Goal: Task Accomplishment & Management: Manage account settings

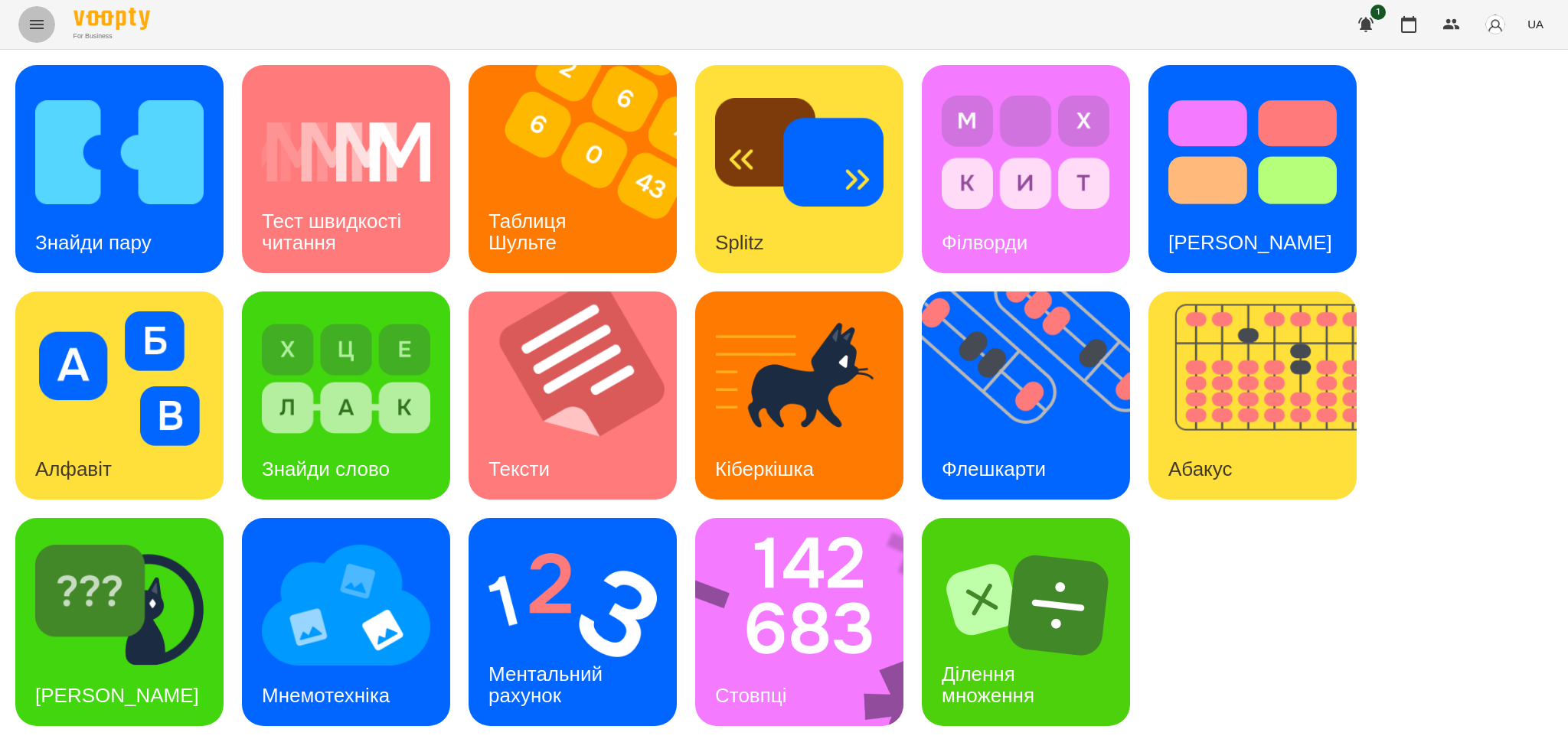
click at [20, 21] on button "Menu" at bounding box center [37, 24] width 37 height 37
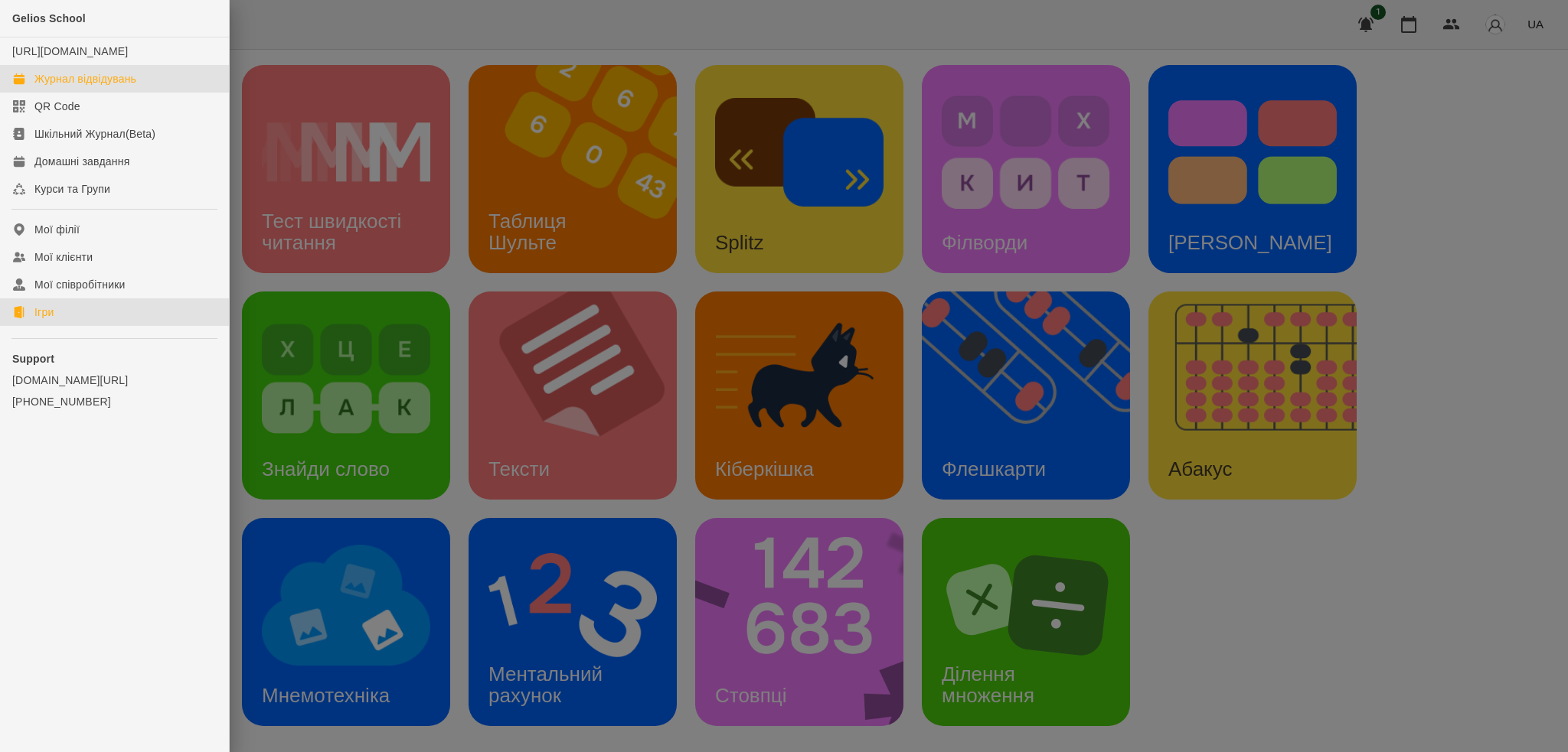
click at [102, 86] on div "Журнал відвідувань" at bounding box center [85, 79] width 102 height 15
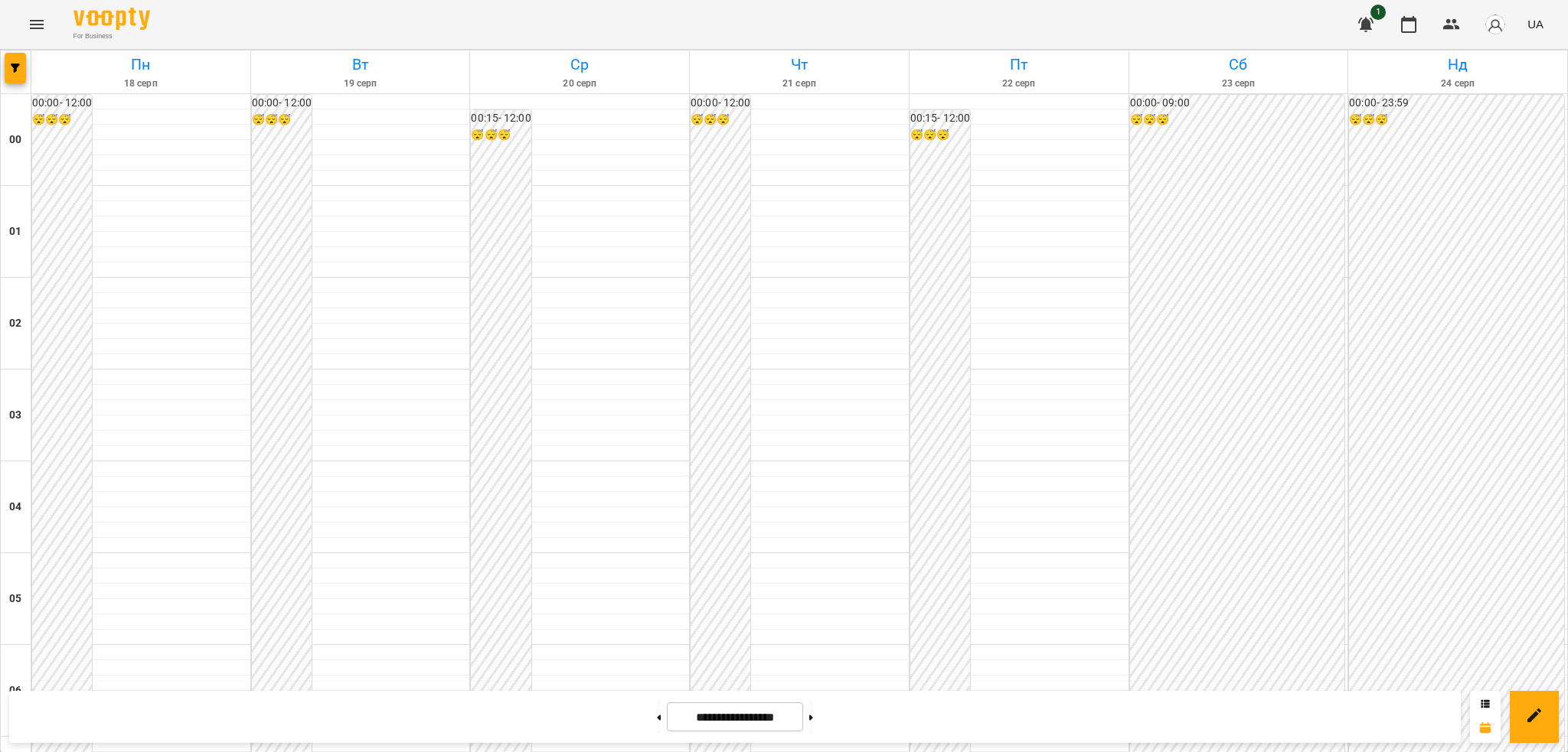
scroll to position [1272, 0]
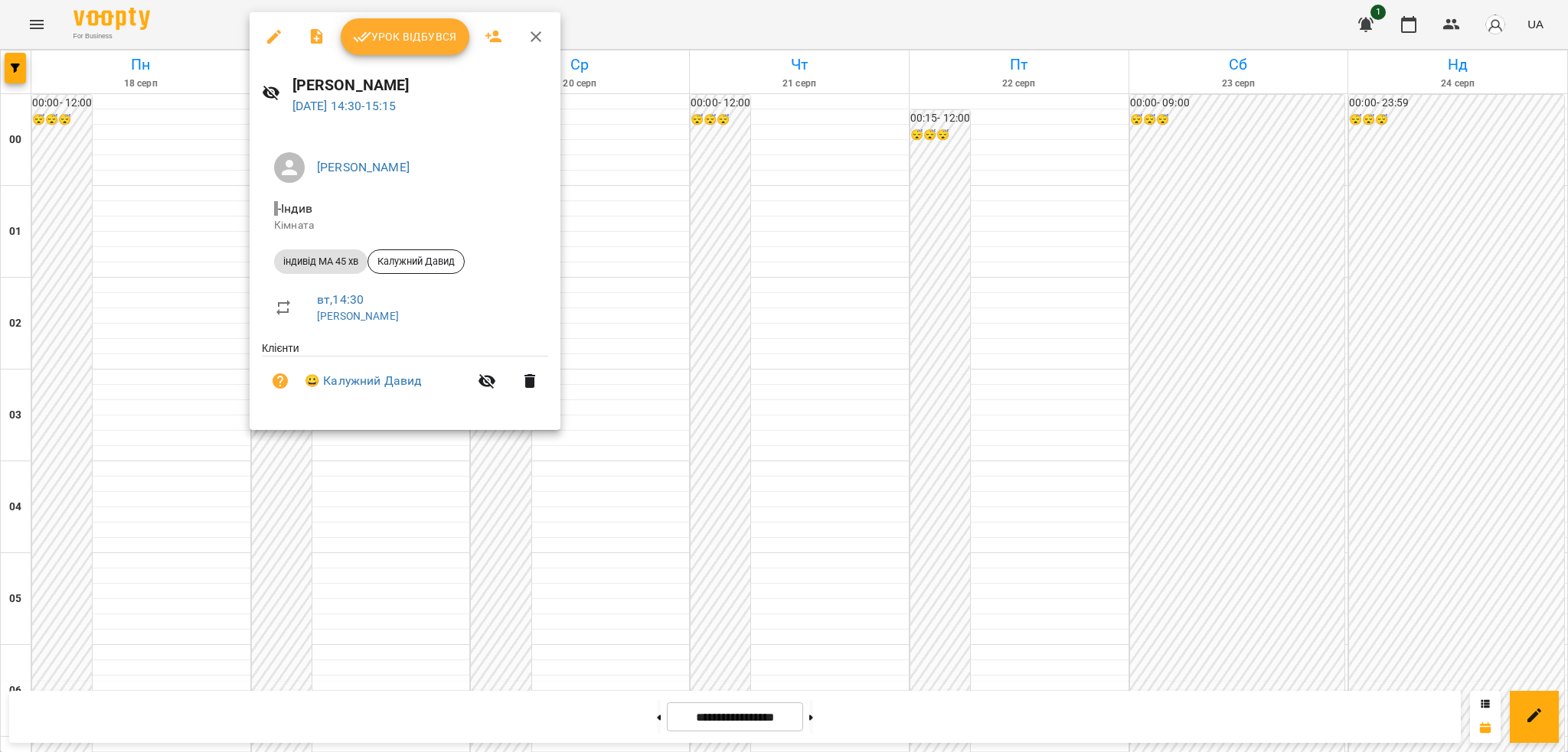
click at [268, 38] on icon "button" at bounding box center [274, 37] width 19 height 19
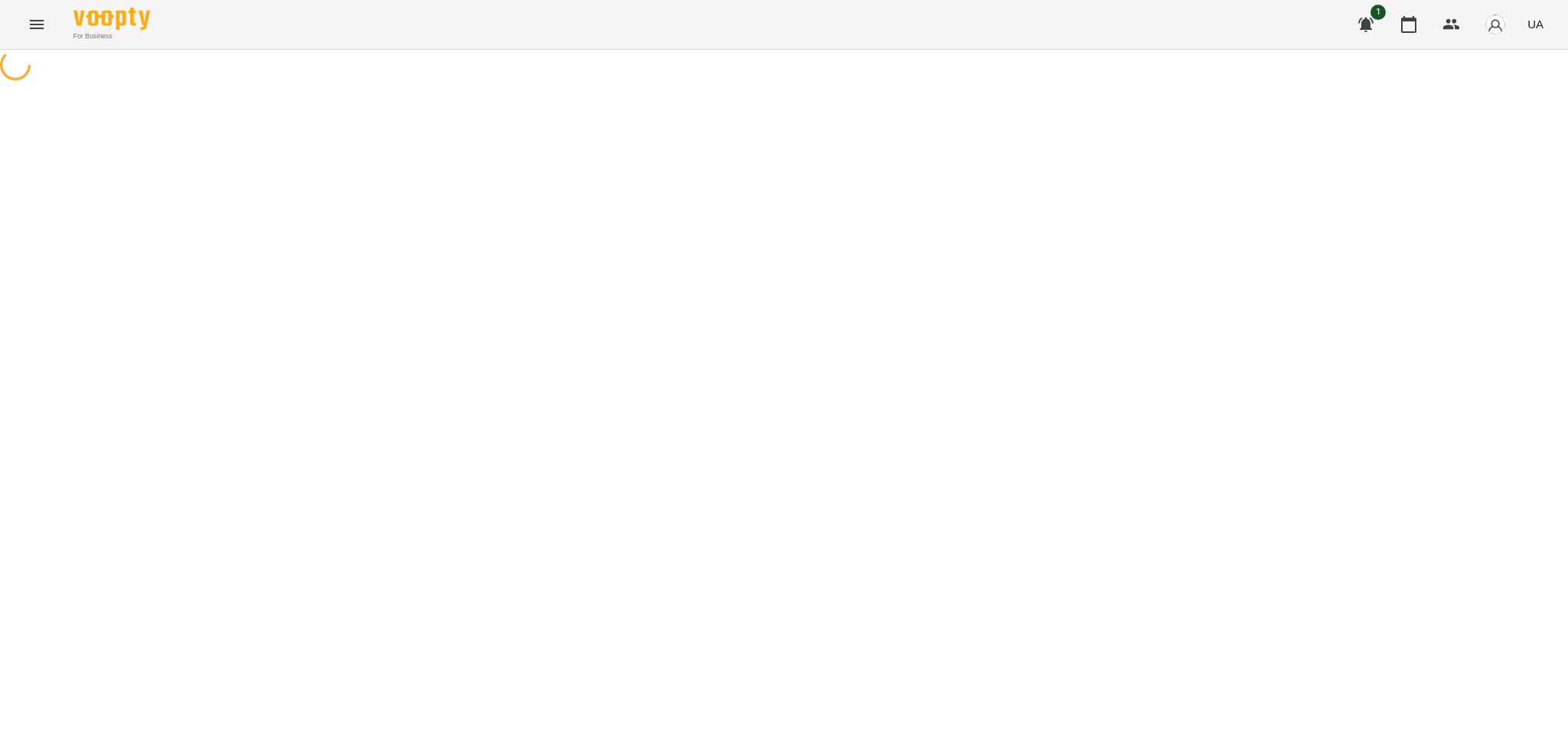
select select "**********"
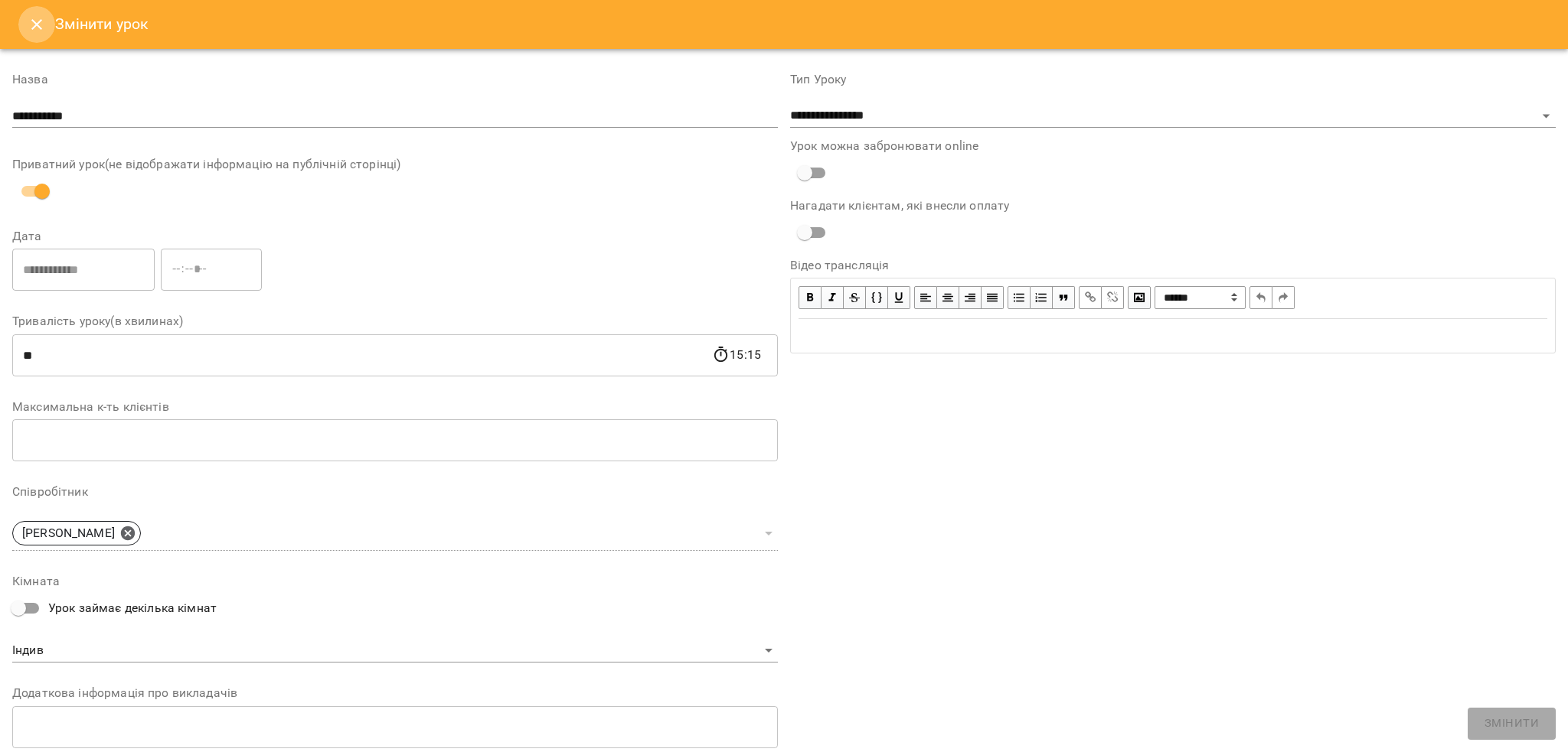
click at [47, 19] on button "Close" at bounding box center [37, 24] width 37 height 37
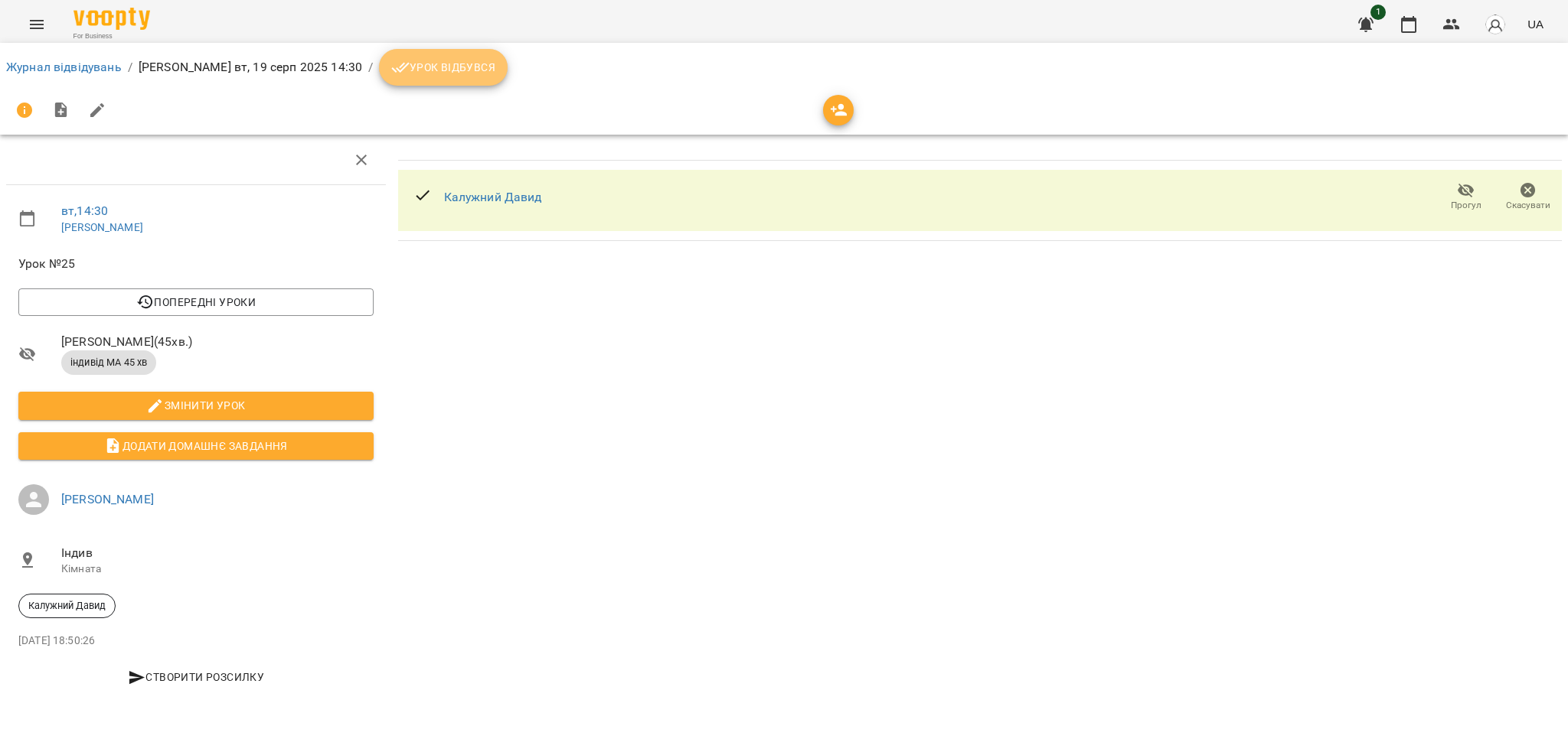
click at [433, 50] on button "Урок відбувся" at bounding box center [443, 67] width 128 height 37
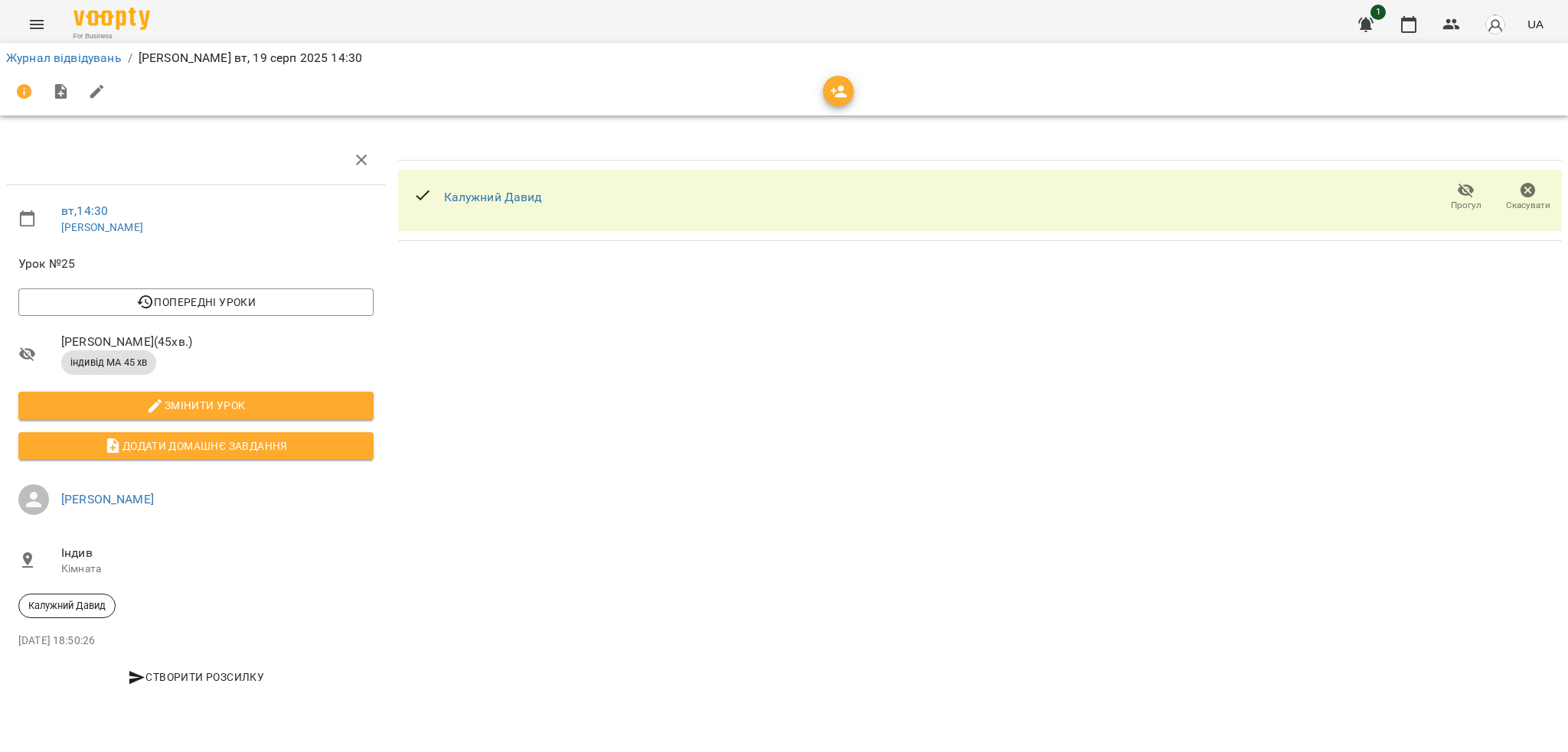
click at [1532, 190] on icon "button" at bounding box center [1528, 190] width 15 height 15
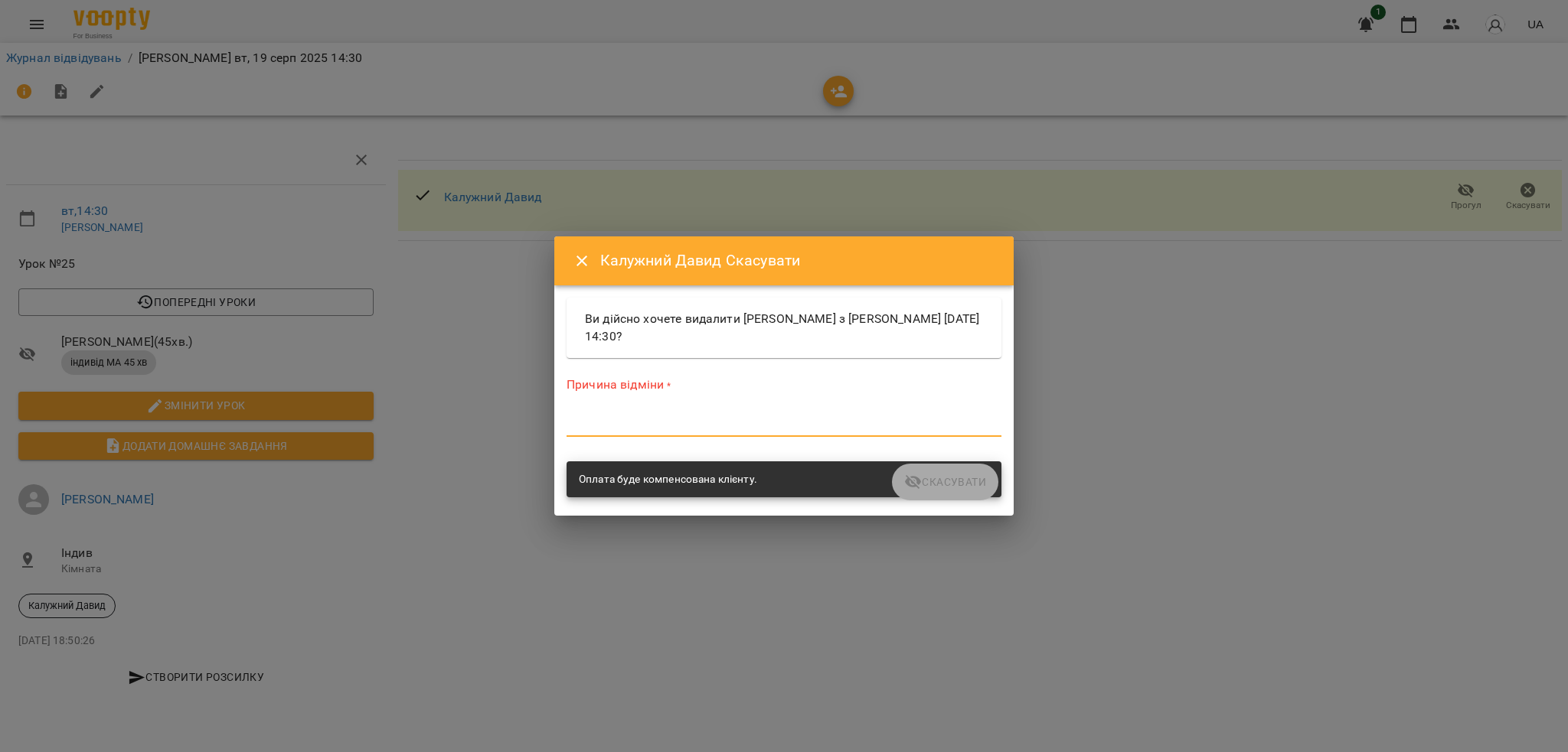
click at [625, 417] on textarea at bounding box center [784, 424] width 435 height 15
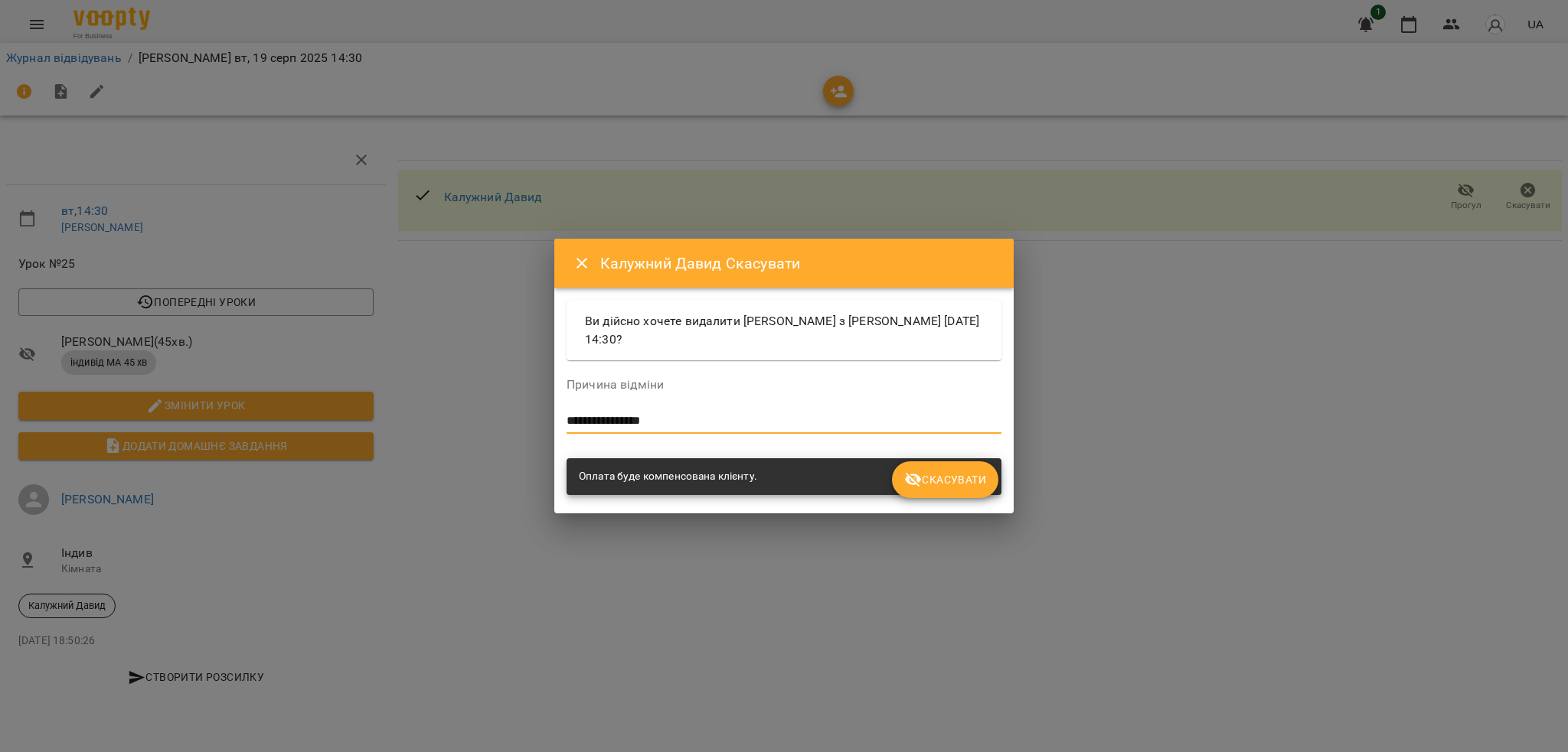
type textarea "**********"
click at [942, 485] on span "Скасувати" at bounding box center [945, 480] width 82 height 19
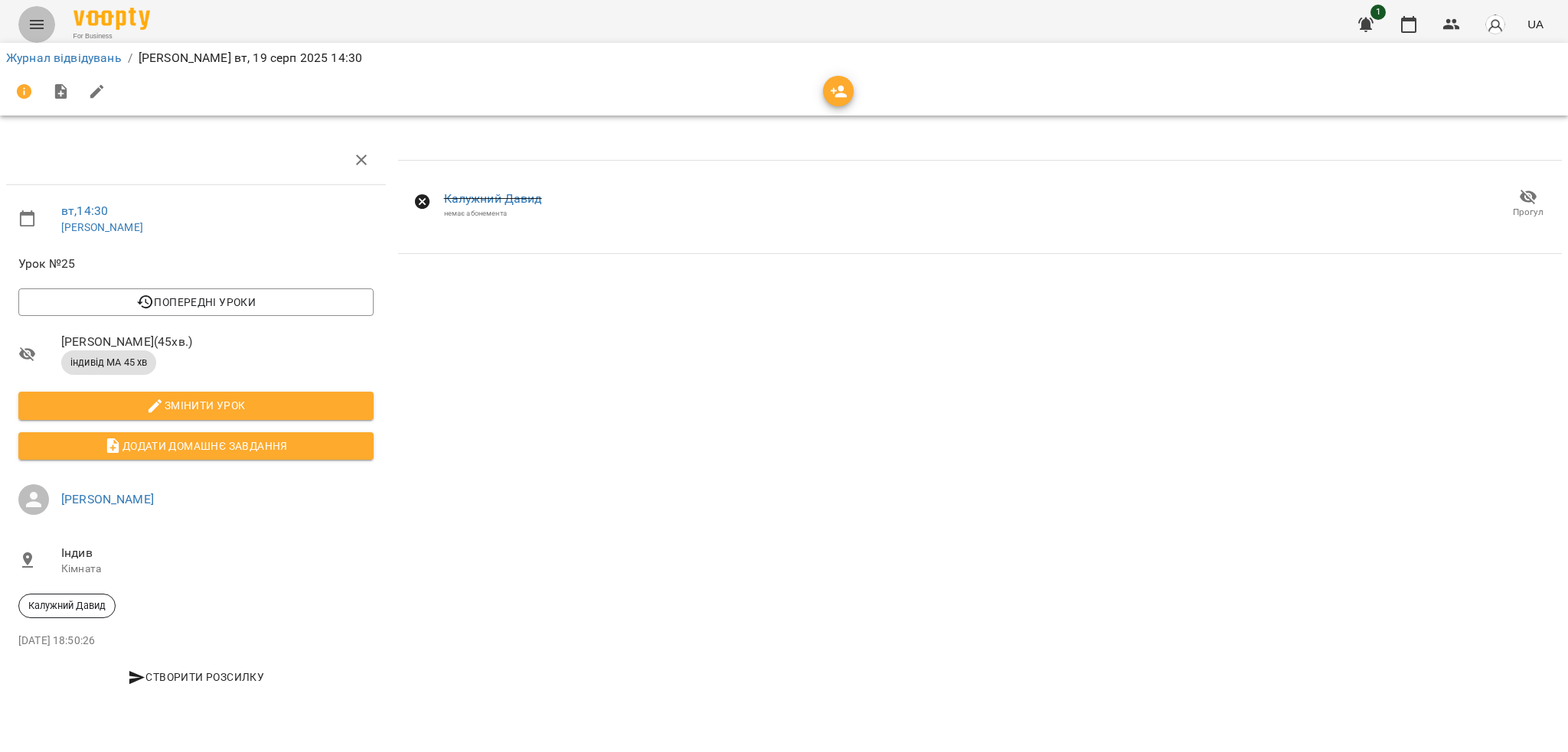
click at [28, 27] on icon "Menu" at bounding box center [37, 24] width 19 height 19
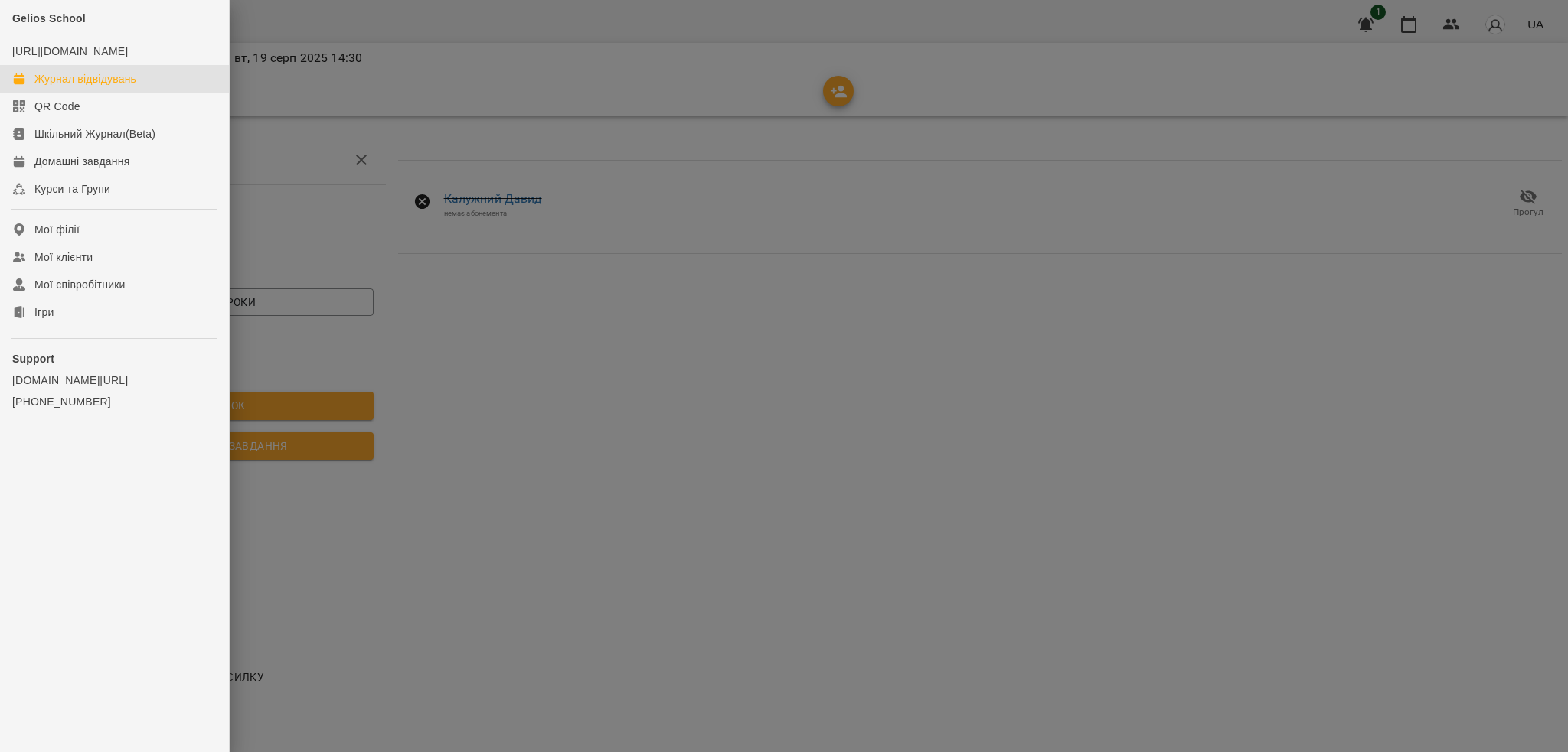
click at [111, 86] on div "Журнал відвідувань" at bounding box center [85, 79] width 102 height 15
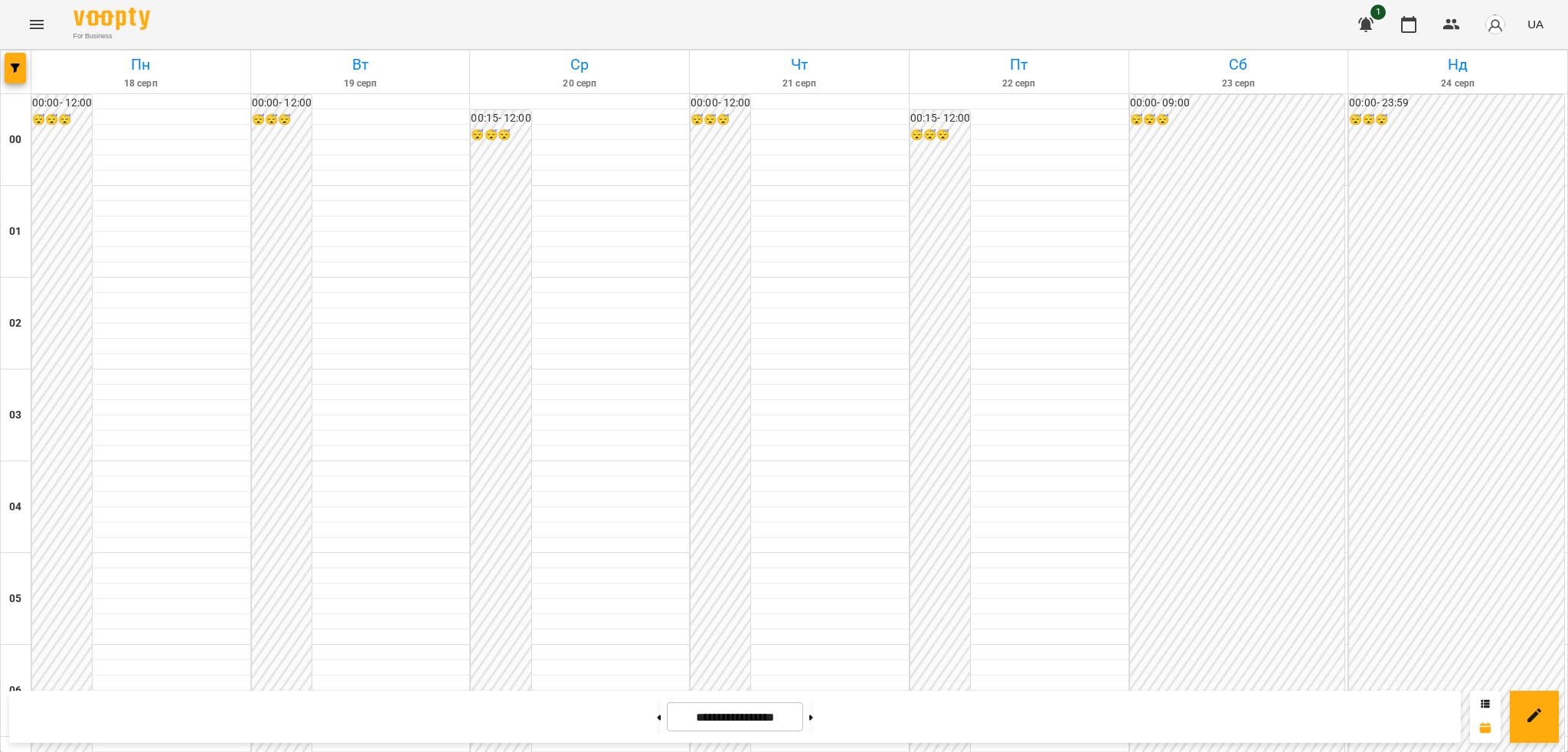
scroll to position [867, 0]
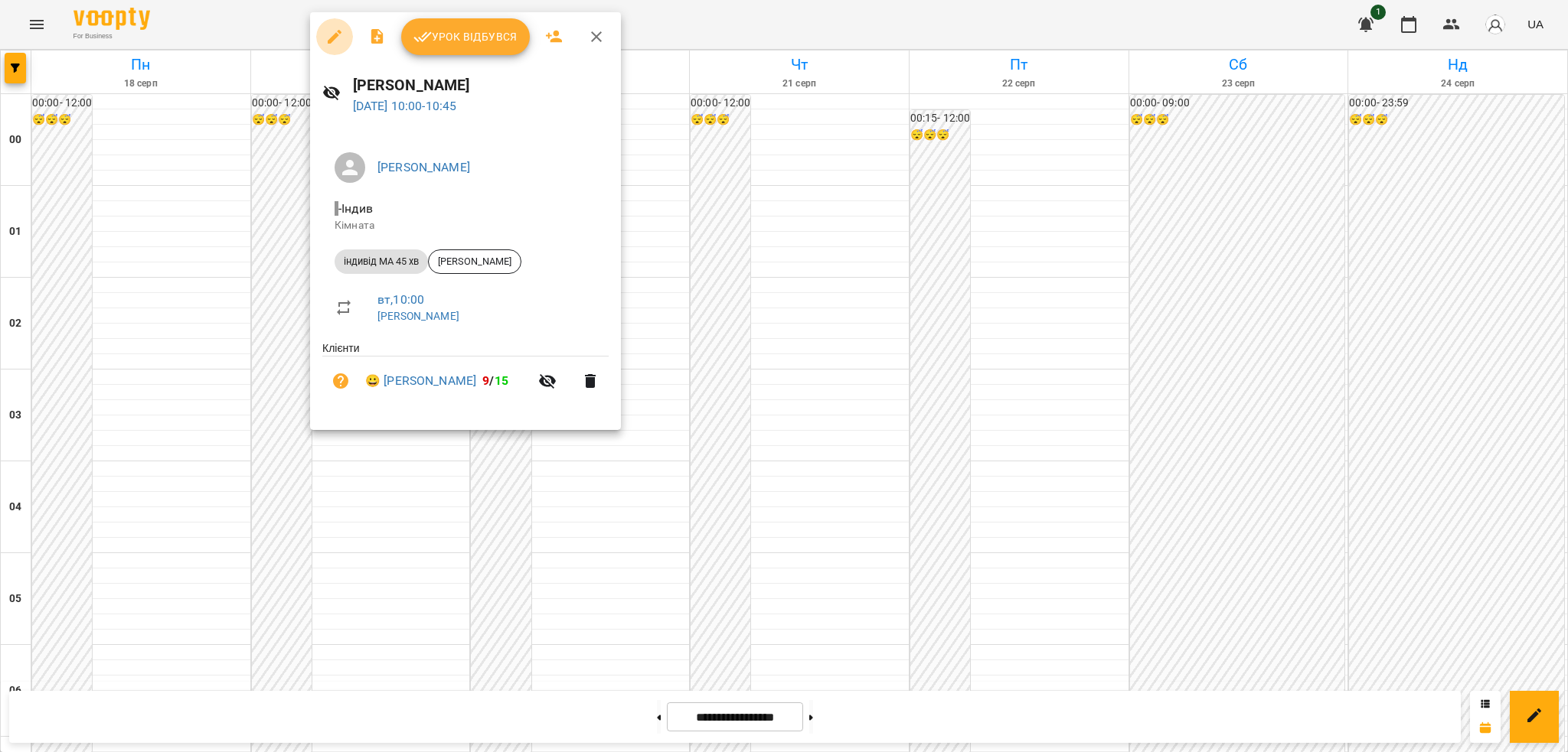
click at [333, 37] on icon "button" at bounding box center [334, 37] width 14 height 14
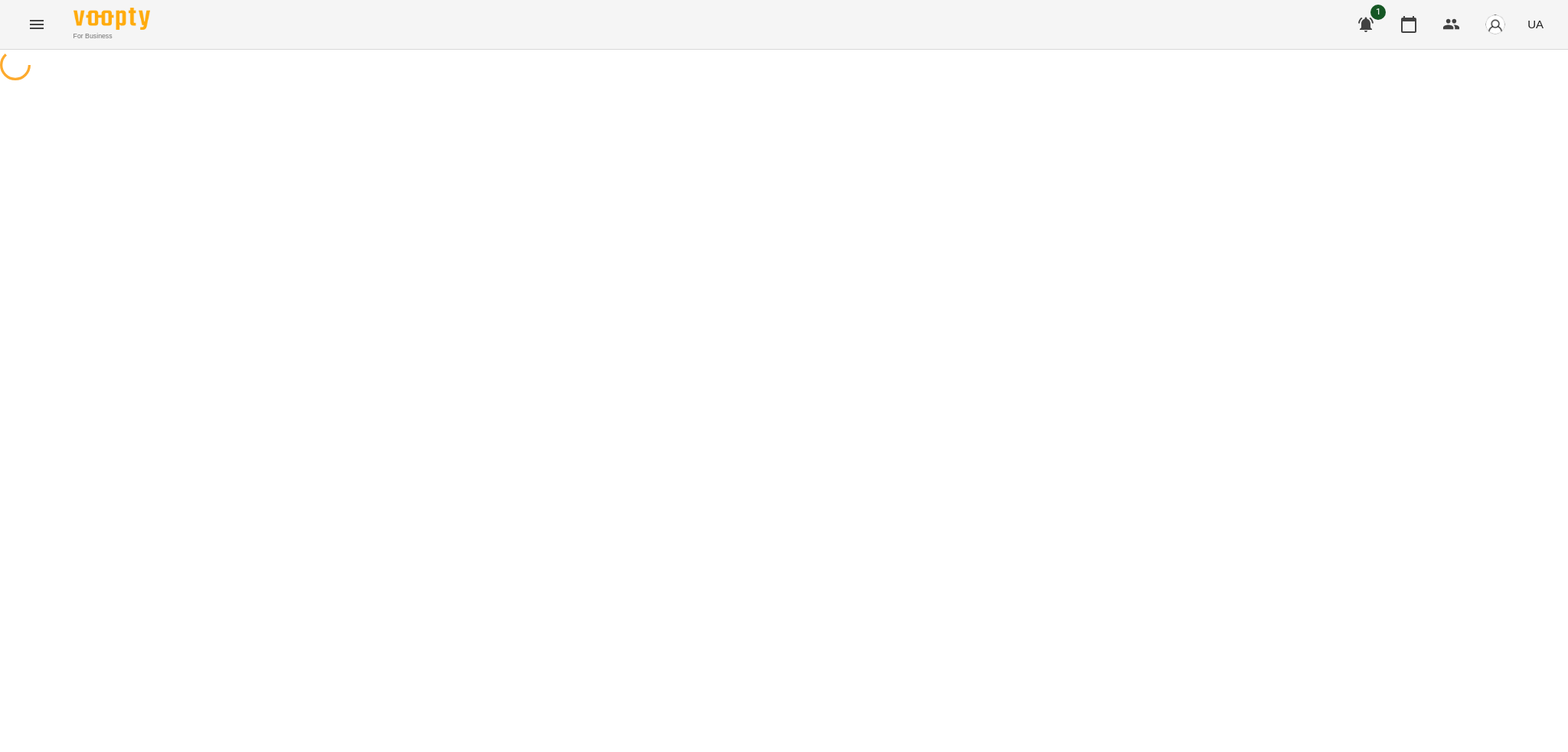
select select "**********"
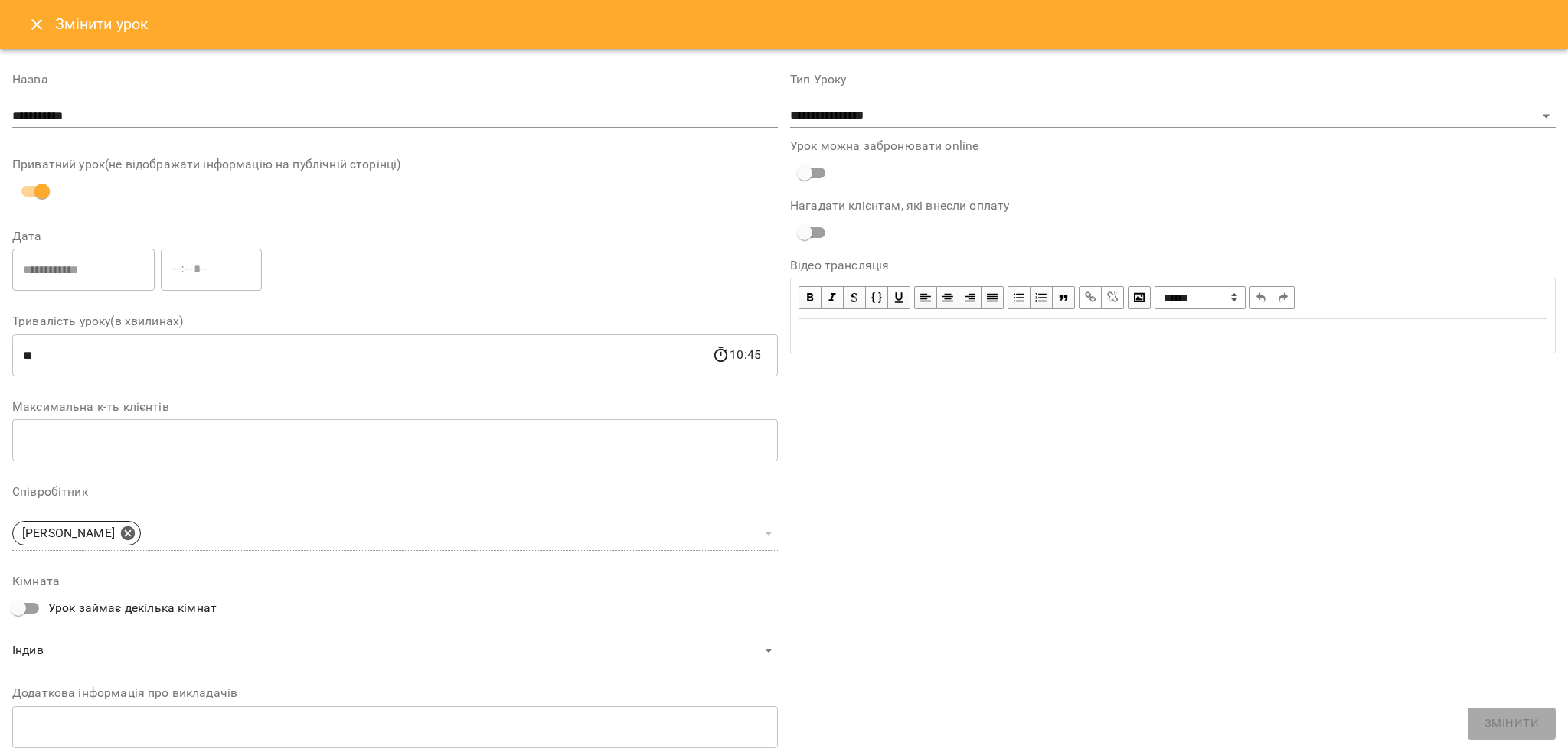
click at [40, 27] on icon "Close" at bounding box center [37, 24] width 11 height 11
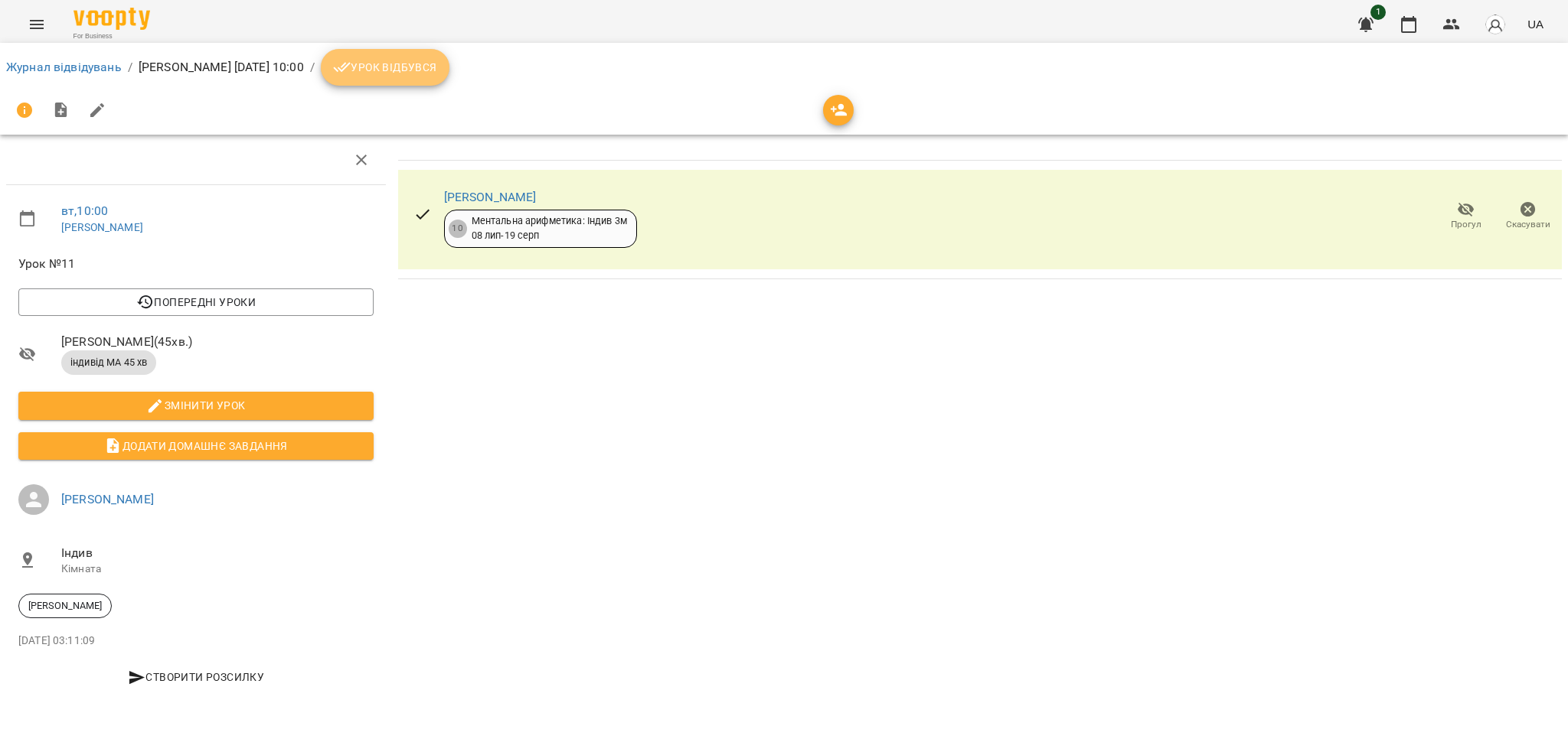
click at [429, 62] on span "Урок відбувся" at bounding box center [385, 67] width 104 height 19
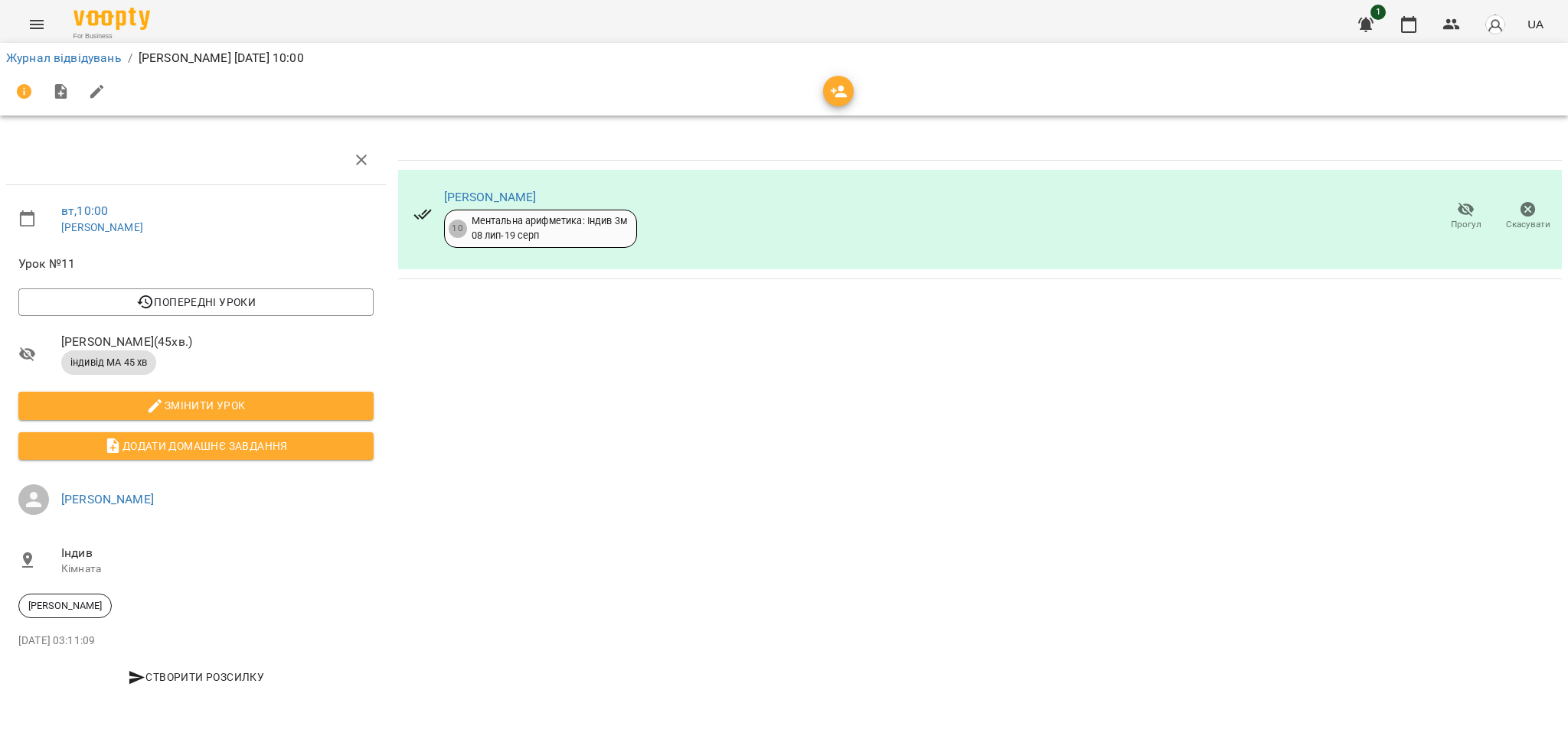
click at [28, 16] on icon "Menu" at bounding box center [37, 24] width 19 height 19
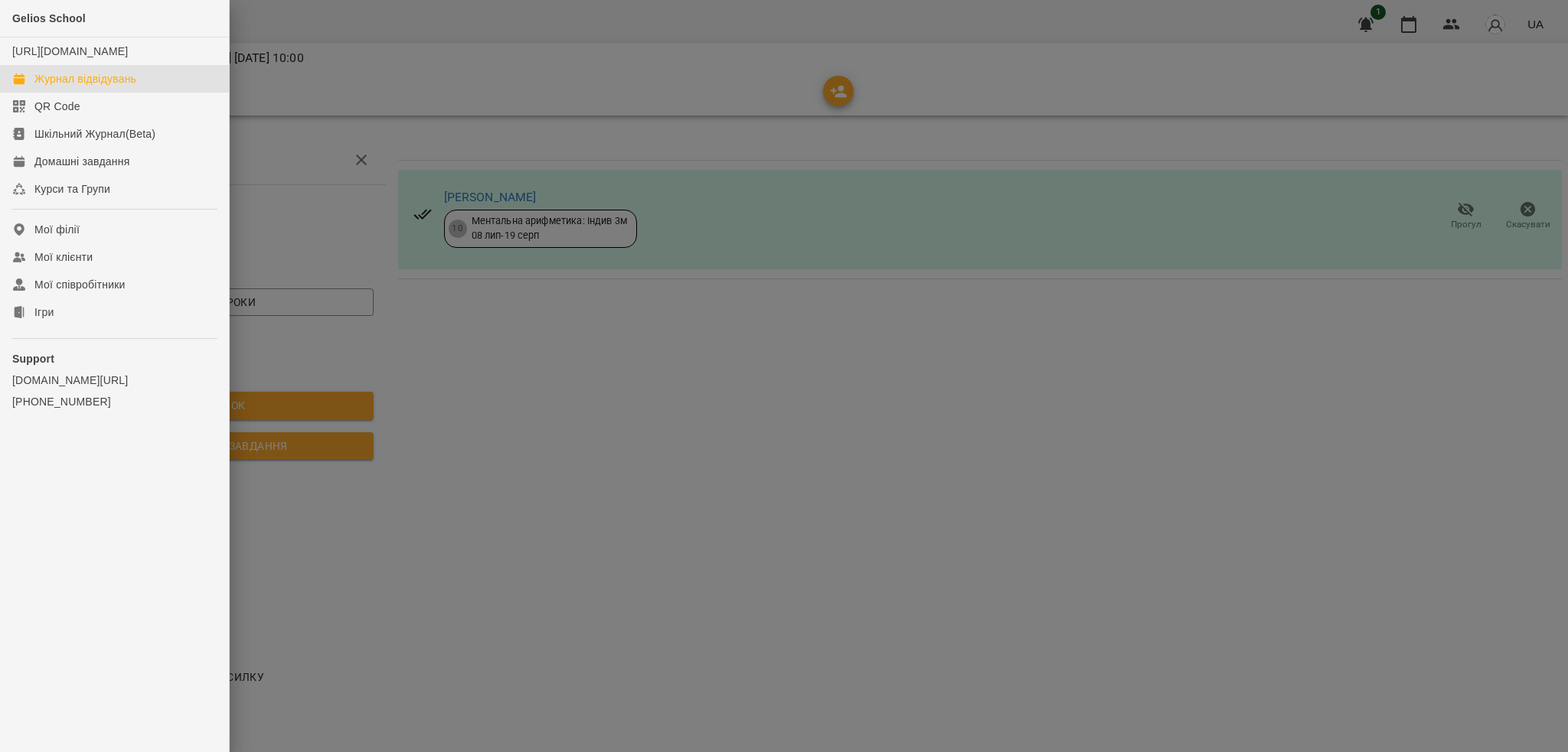
click at [73, 86] on div "Журнал відвідувань" at bounding box center [85, 79] width 102 height 15
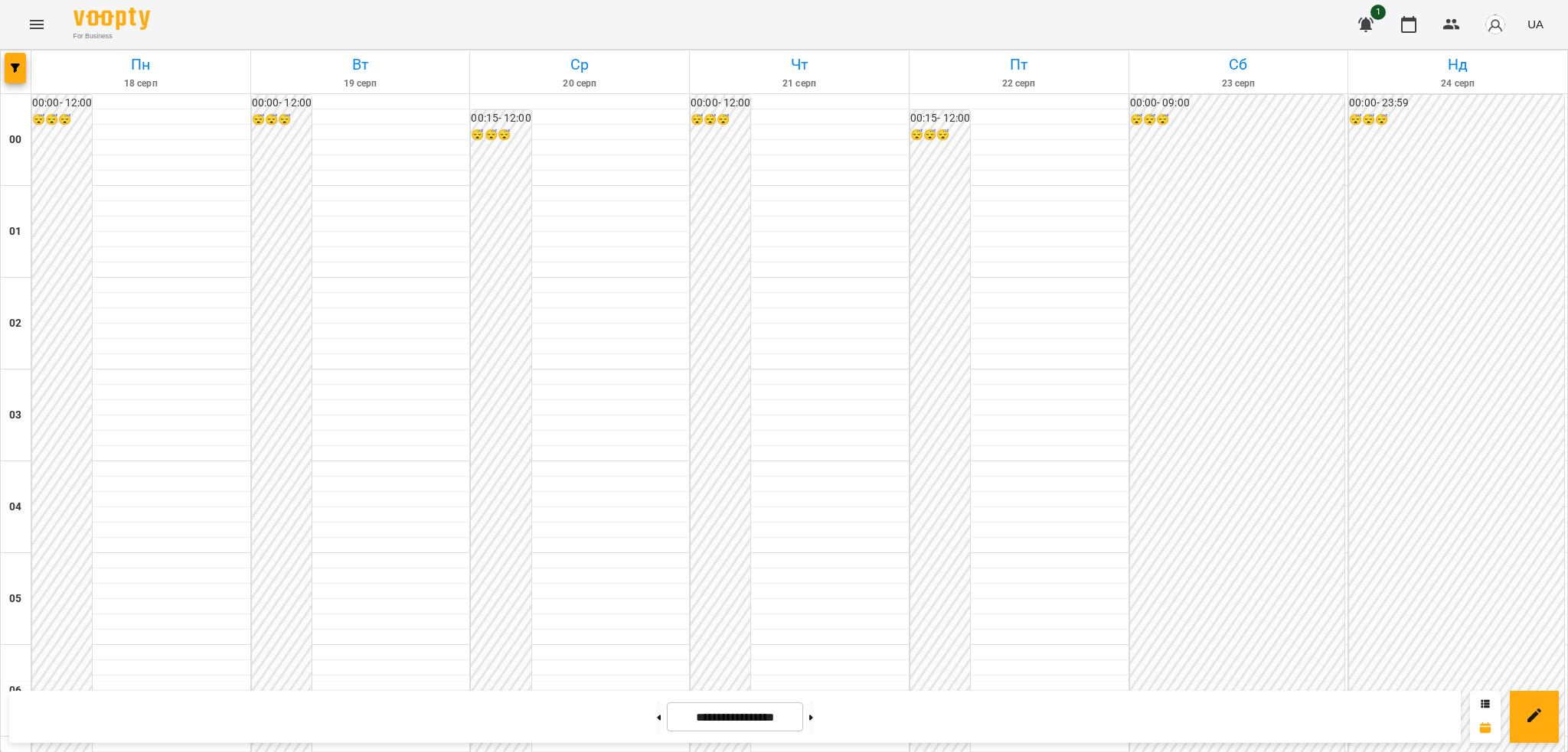
scroll to position [888, 0]
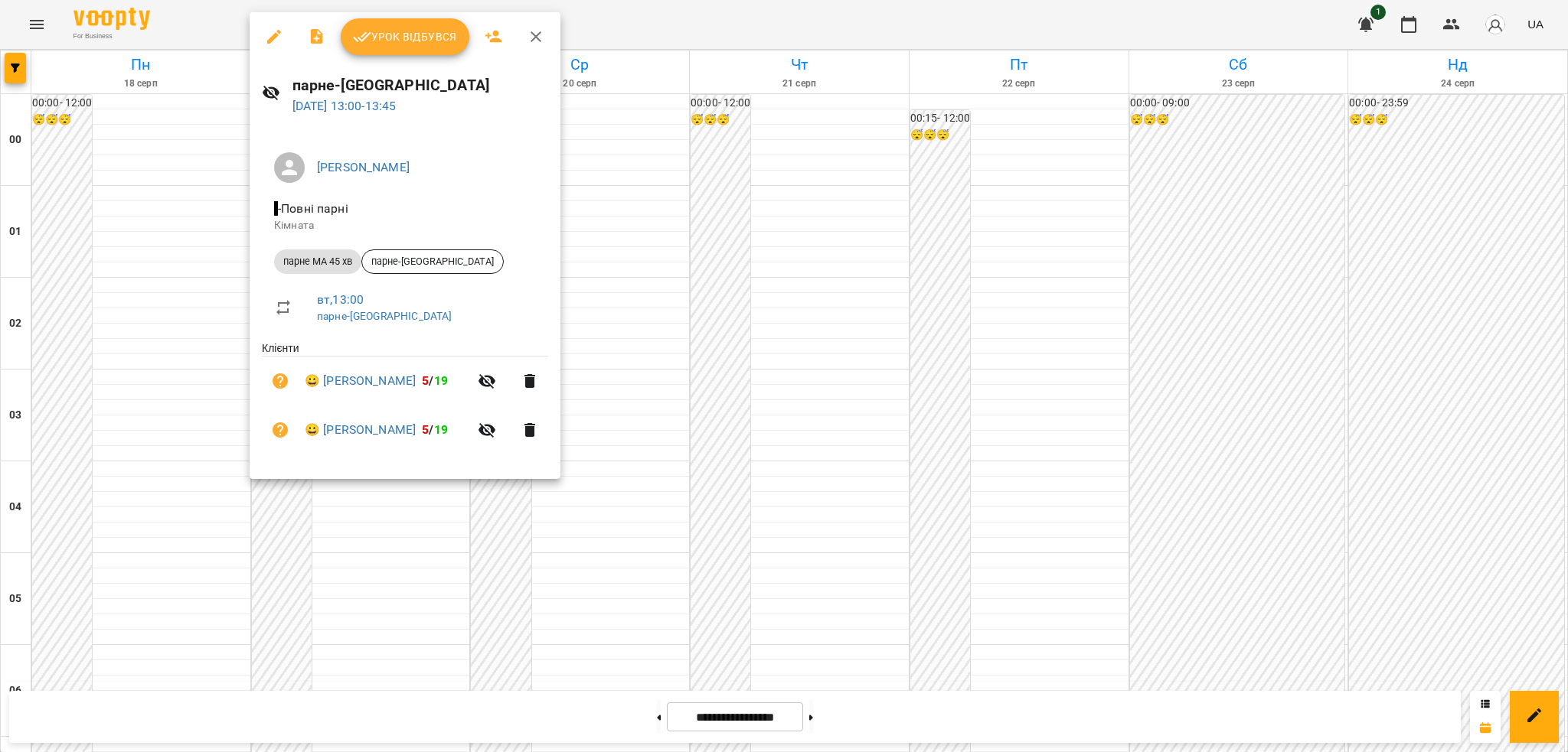
click at [271, 32] on icon "button" at bounding box center [274, 37] width 19 height 19
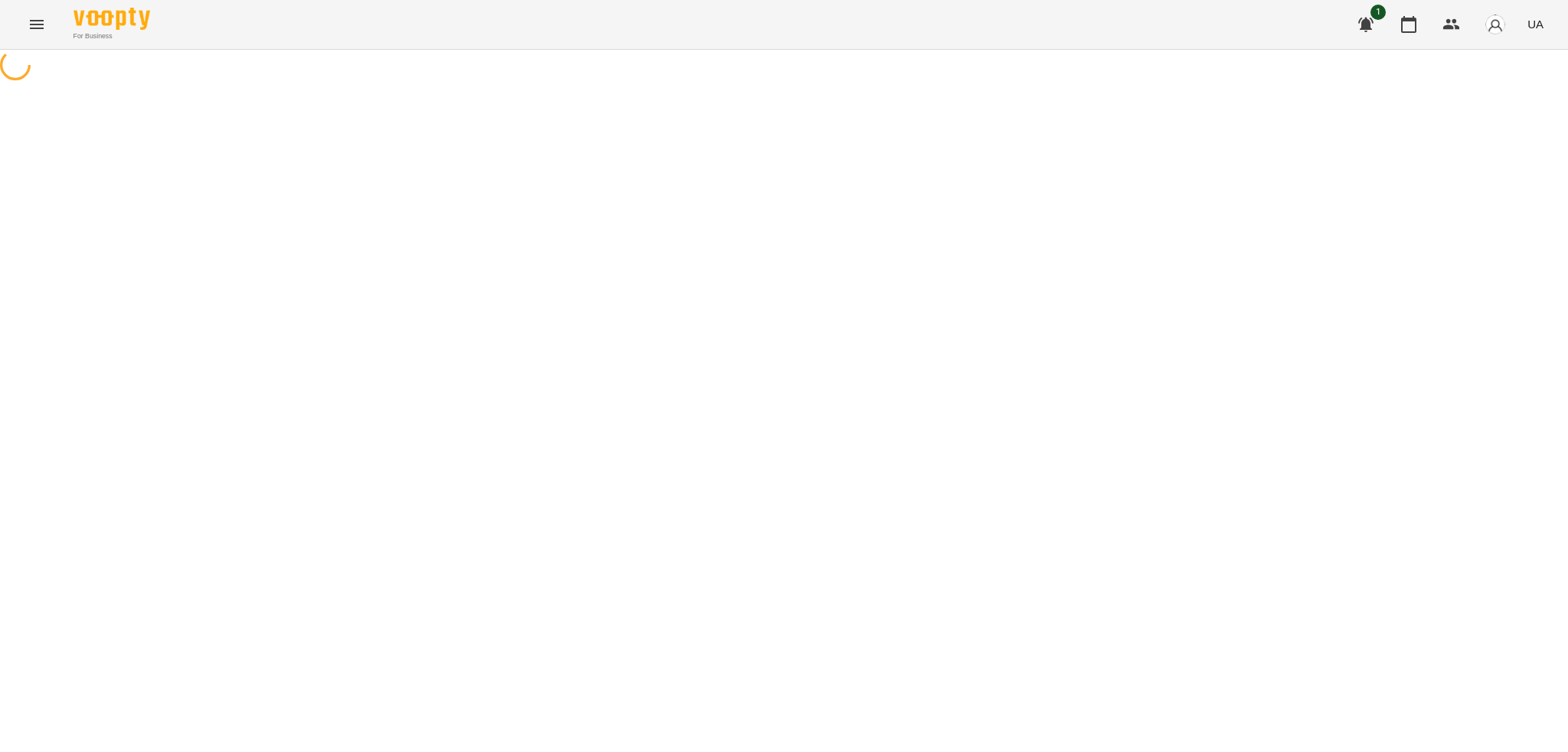
select select "**********"
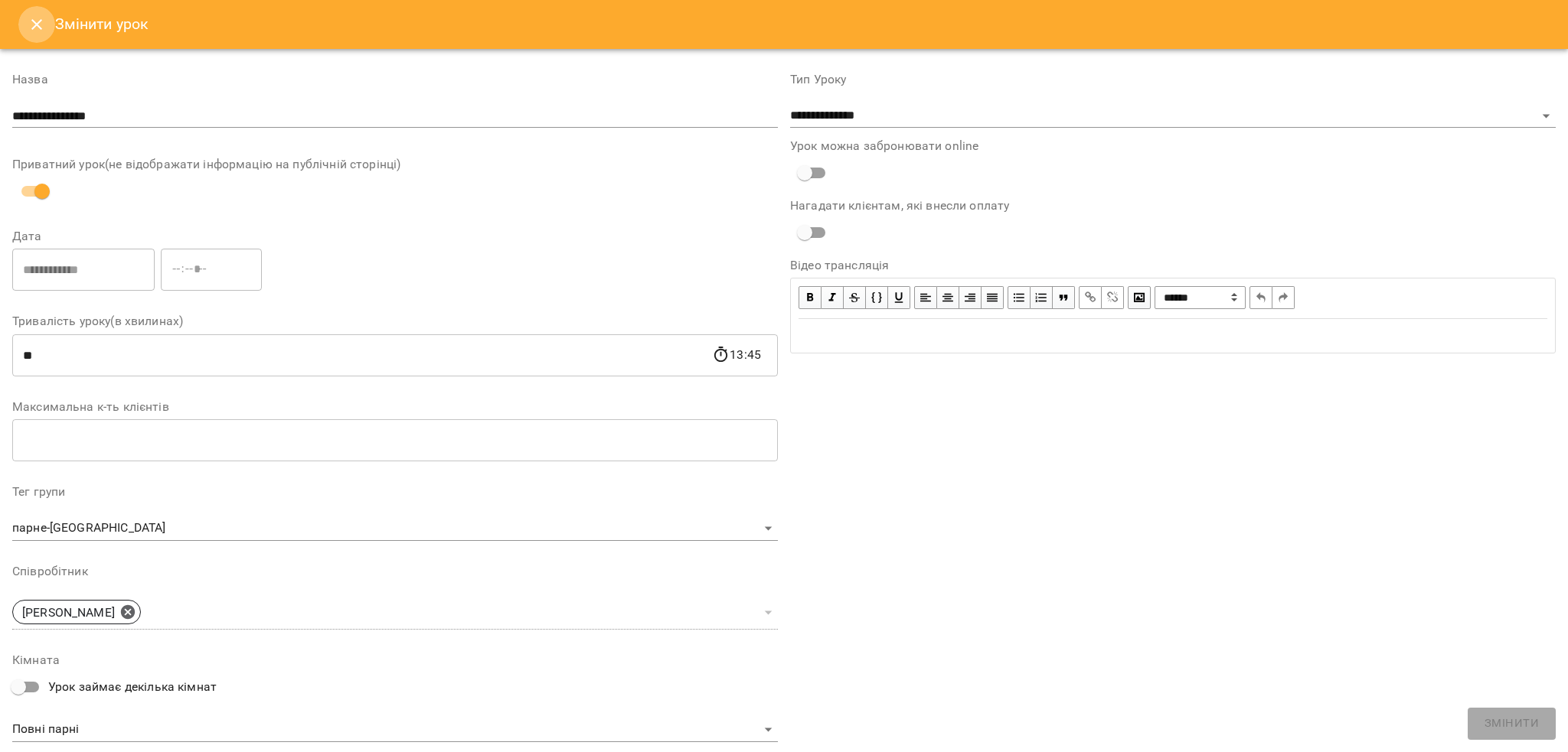
click at [44, 26] on icon "Close" at bounding box center [37, 24] width 19 height 19
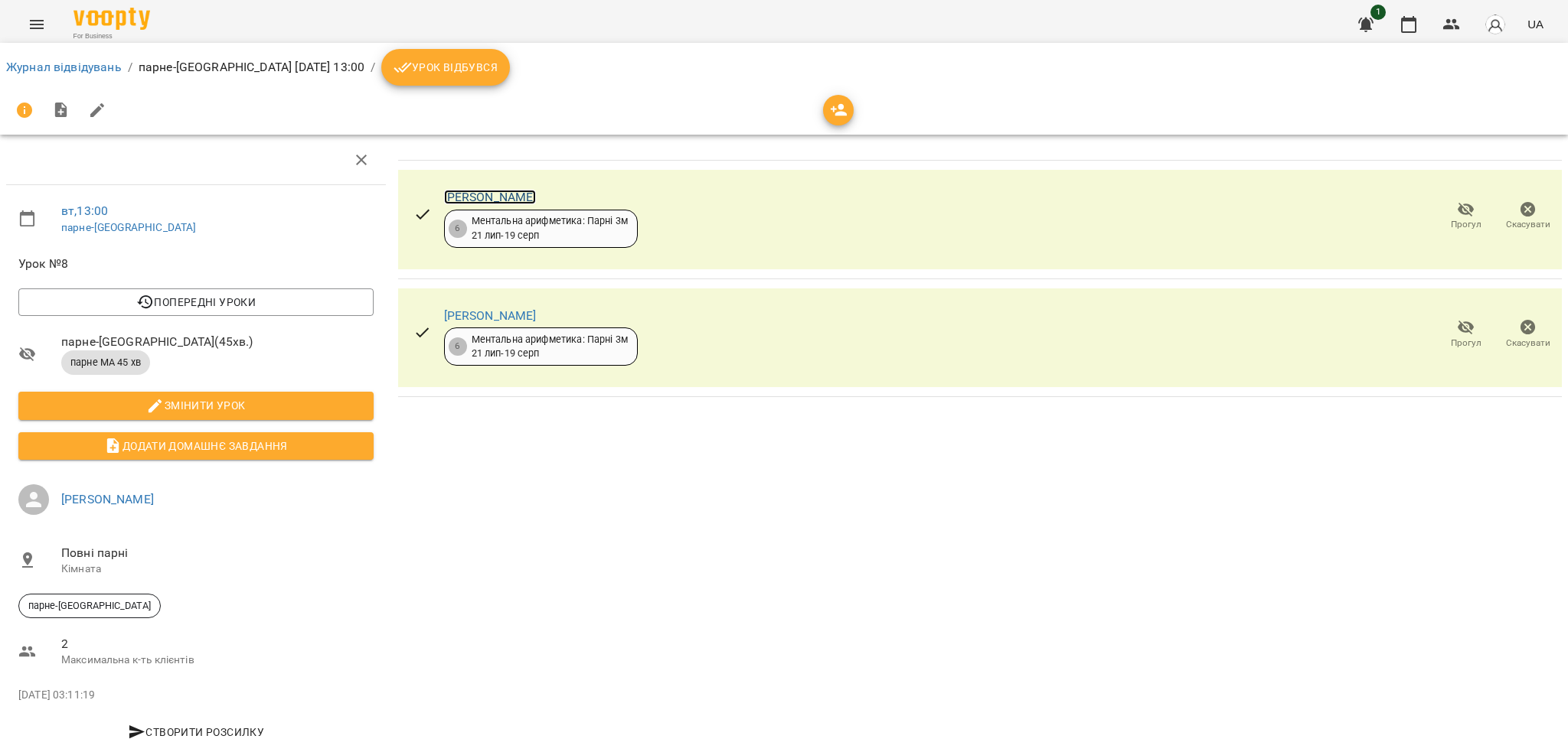
click at [522, 197] on link "[PERSON_NAME]" at bounding box center [490, 197] width 93 height 15
click at [33, 23] on icon "Menu" at bounding box center [37, 24] width 19 height 19
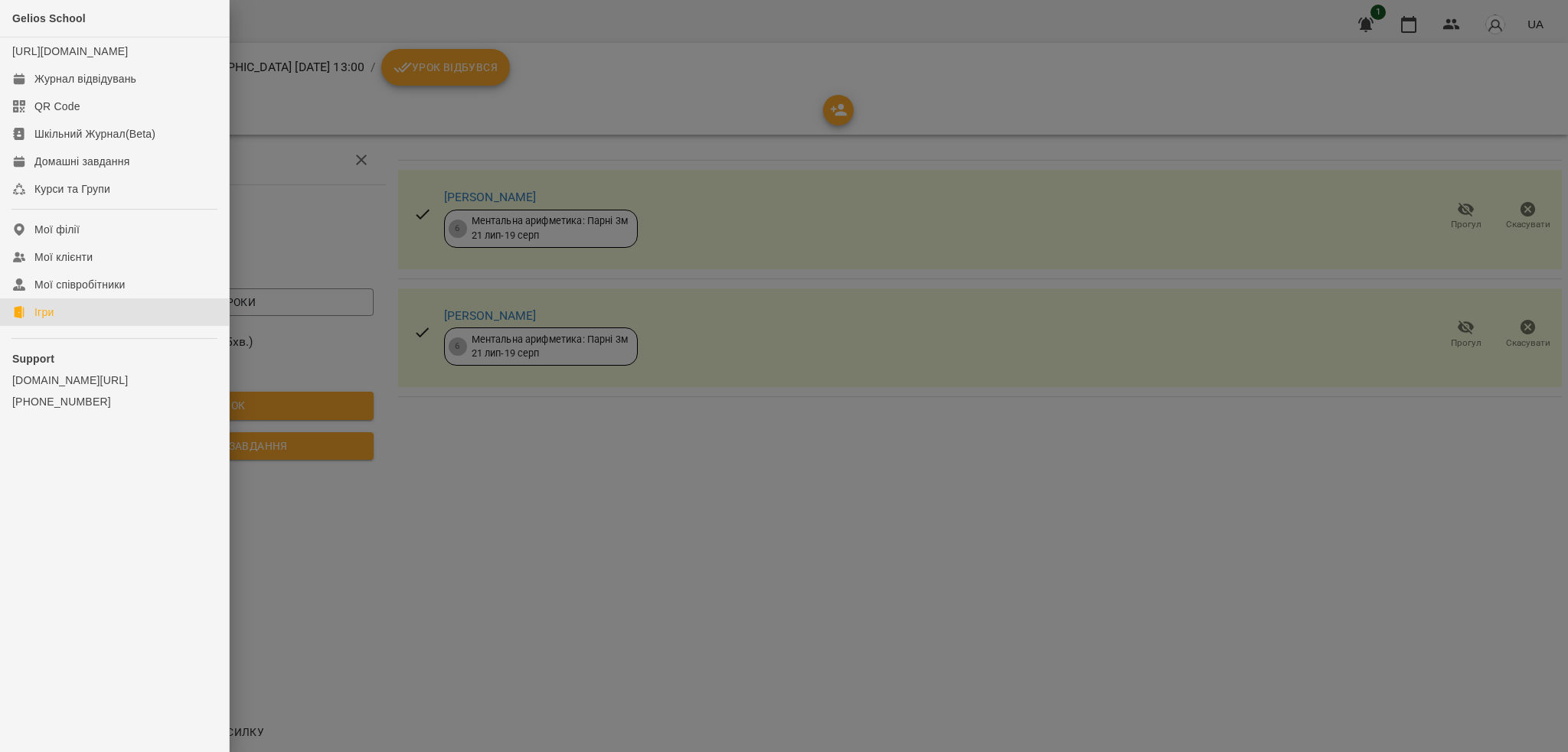
click at [47, 320] on div "Ігри" at bounding box center [44, 312] width 20 height 15
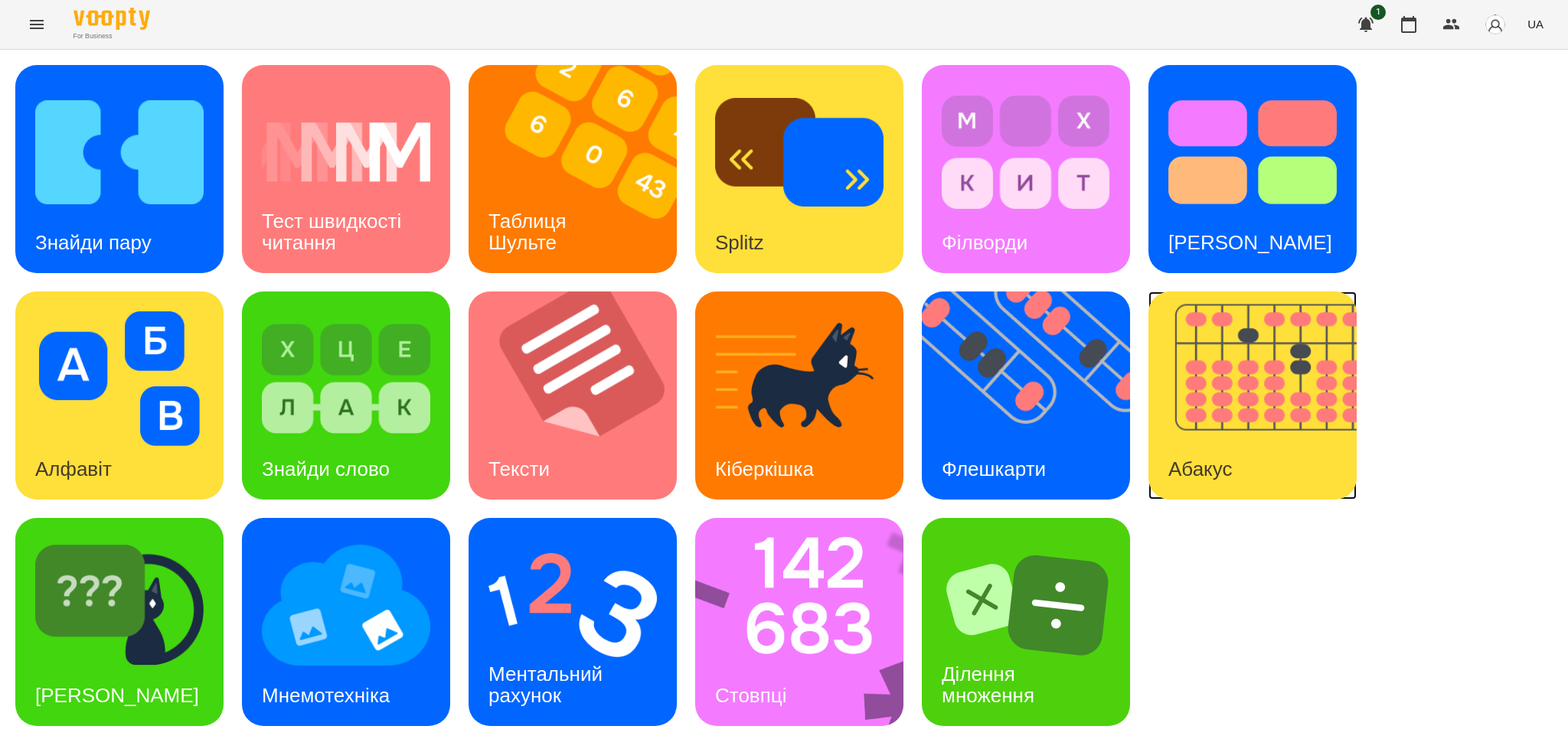
click at [1219, 471] on h3 "Абакус" at bounding box center [1200, 469] width 63 height 23
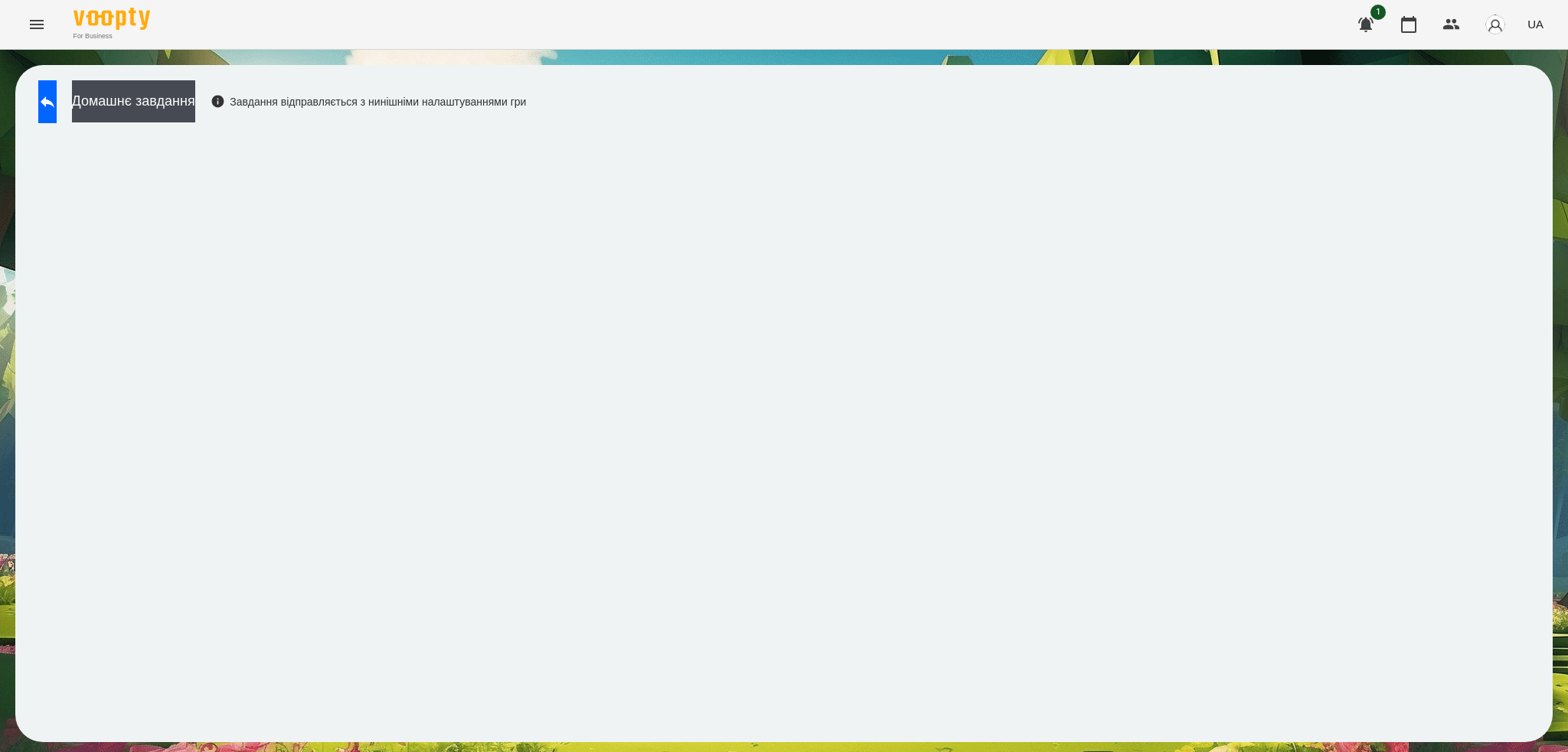
click at [33, 18] on icon "Menu" at bounding box center [37, 24] width 19 height 19
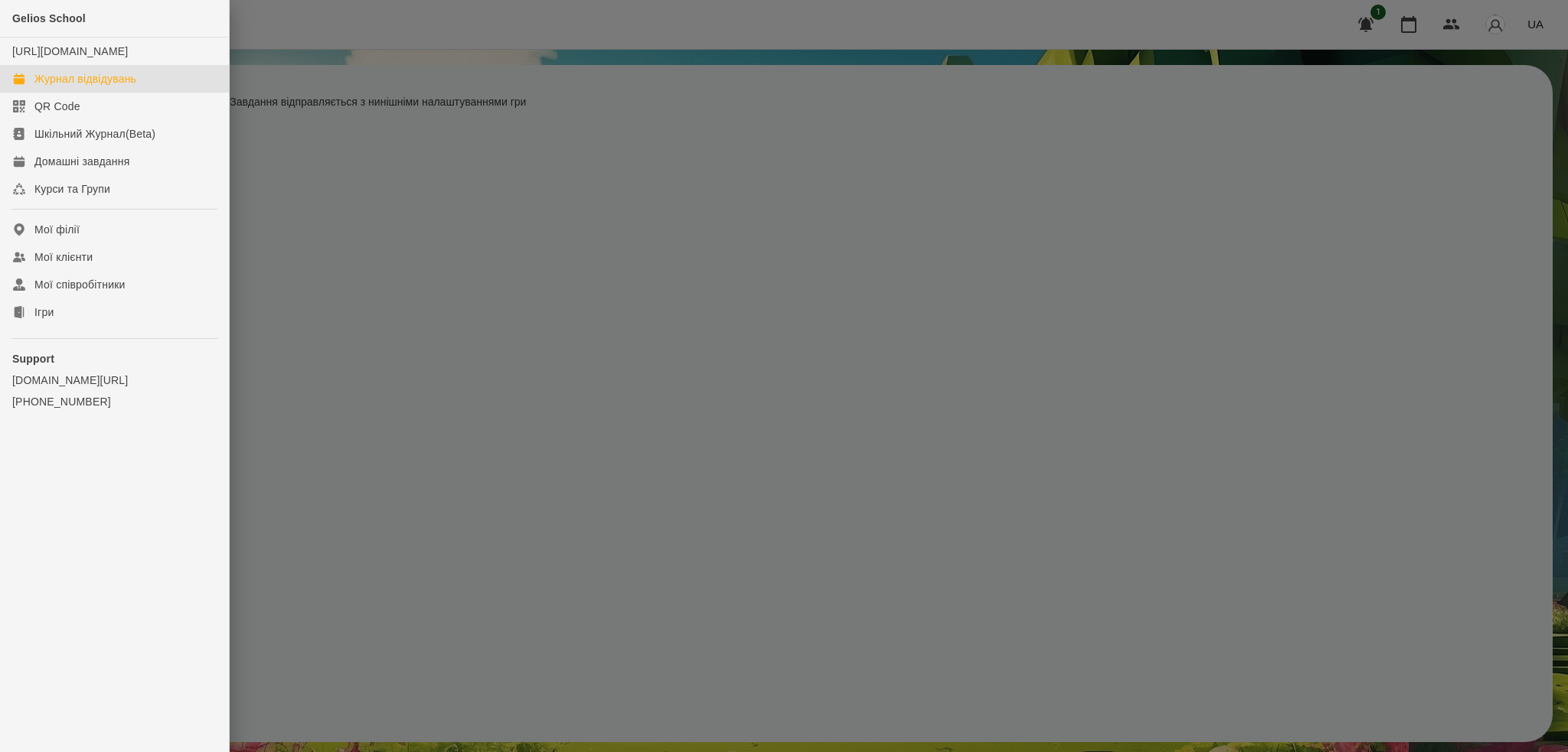
click at [76, 86] on div "Журнал відвідувань" at bounding box center [85, 79] width 102 height 15
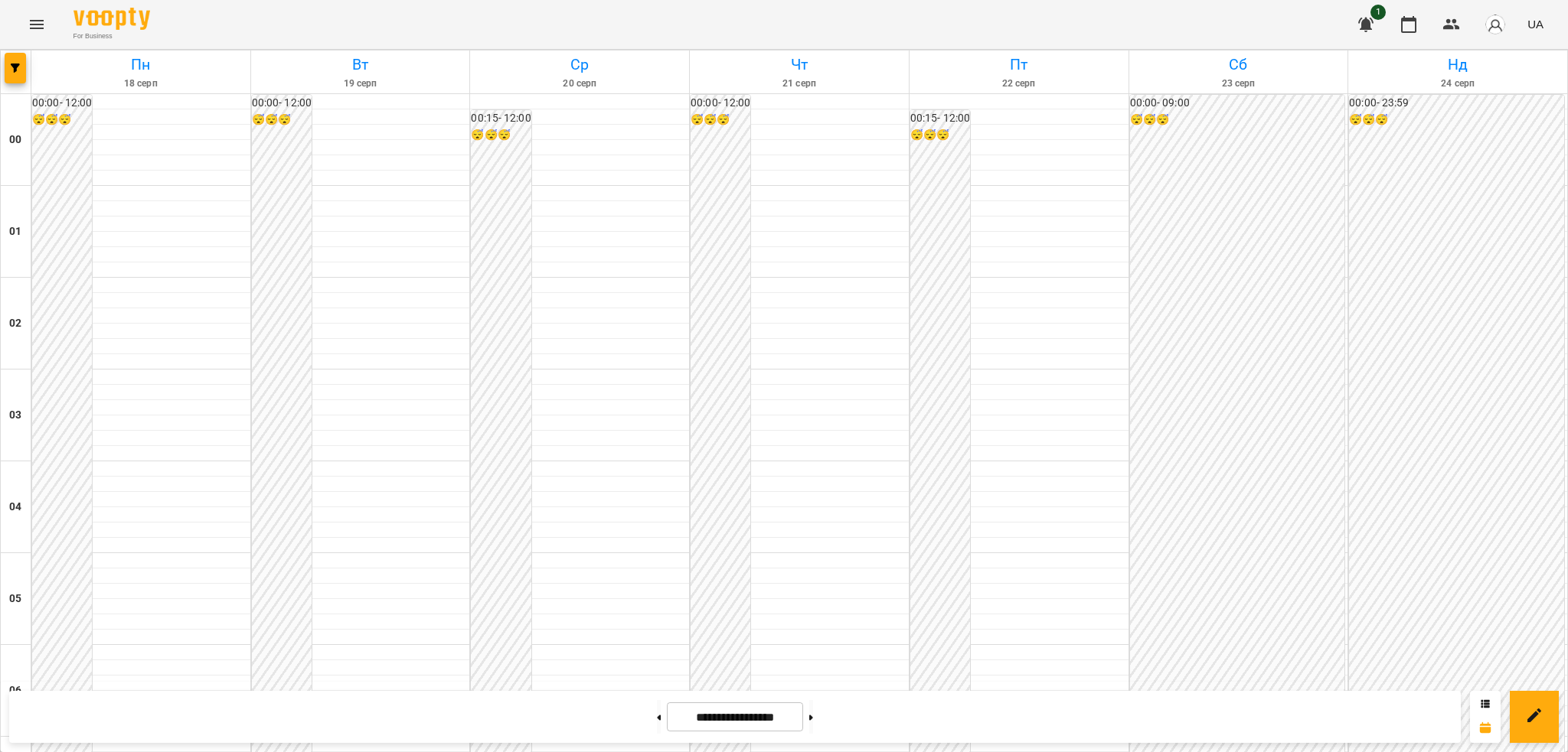
scroll to position [873, 0]
click at [37, 23] on icon "Menu" at bounding box center [37, 24] width 19 height 19
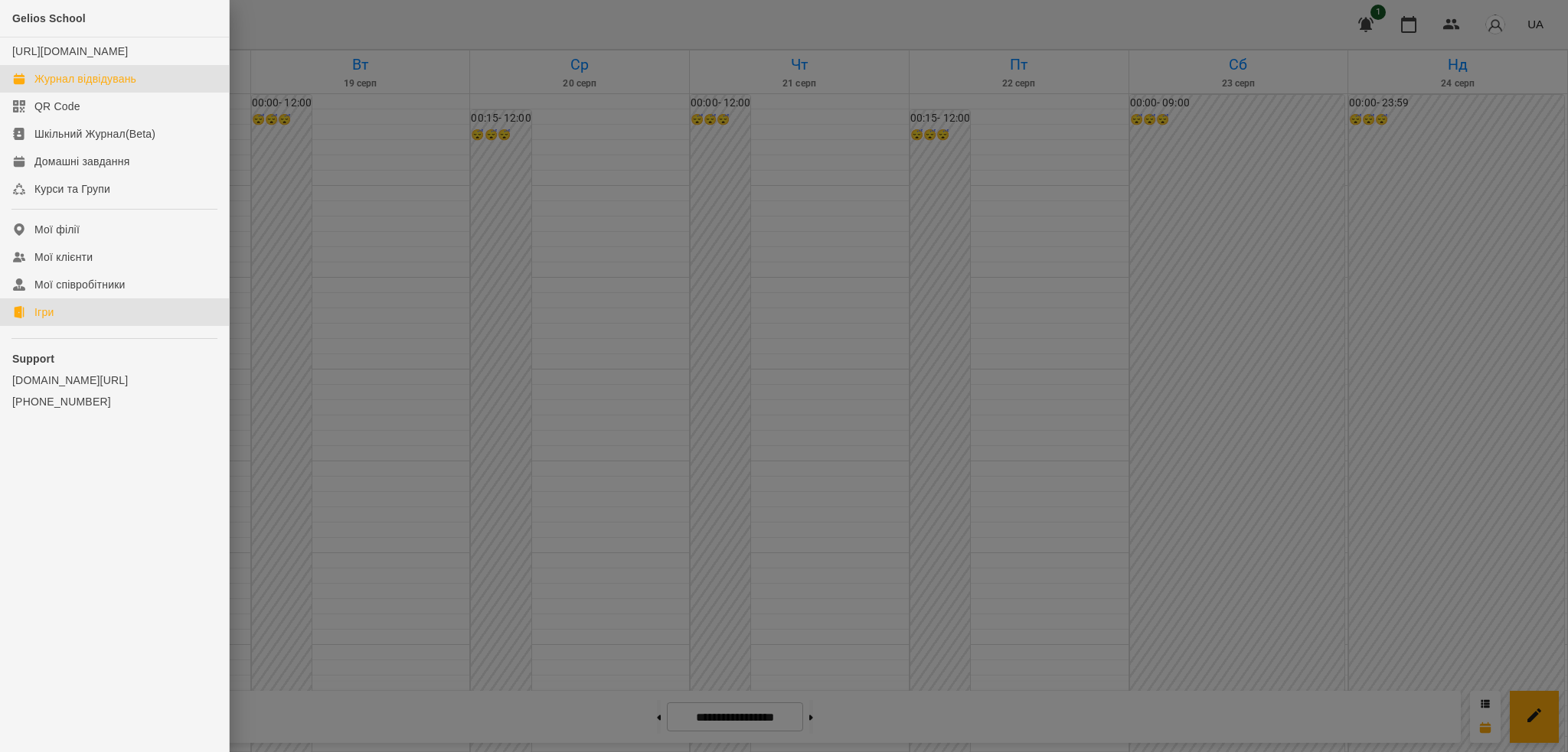
click at [45, 320] on div "Ігри" at bounding box center [44, 312] width 20 height 15
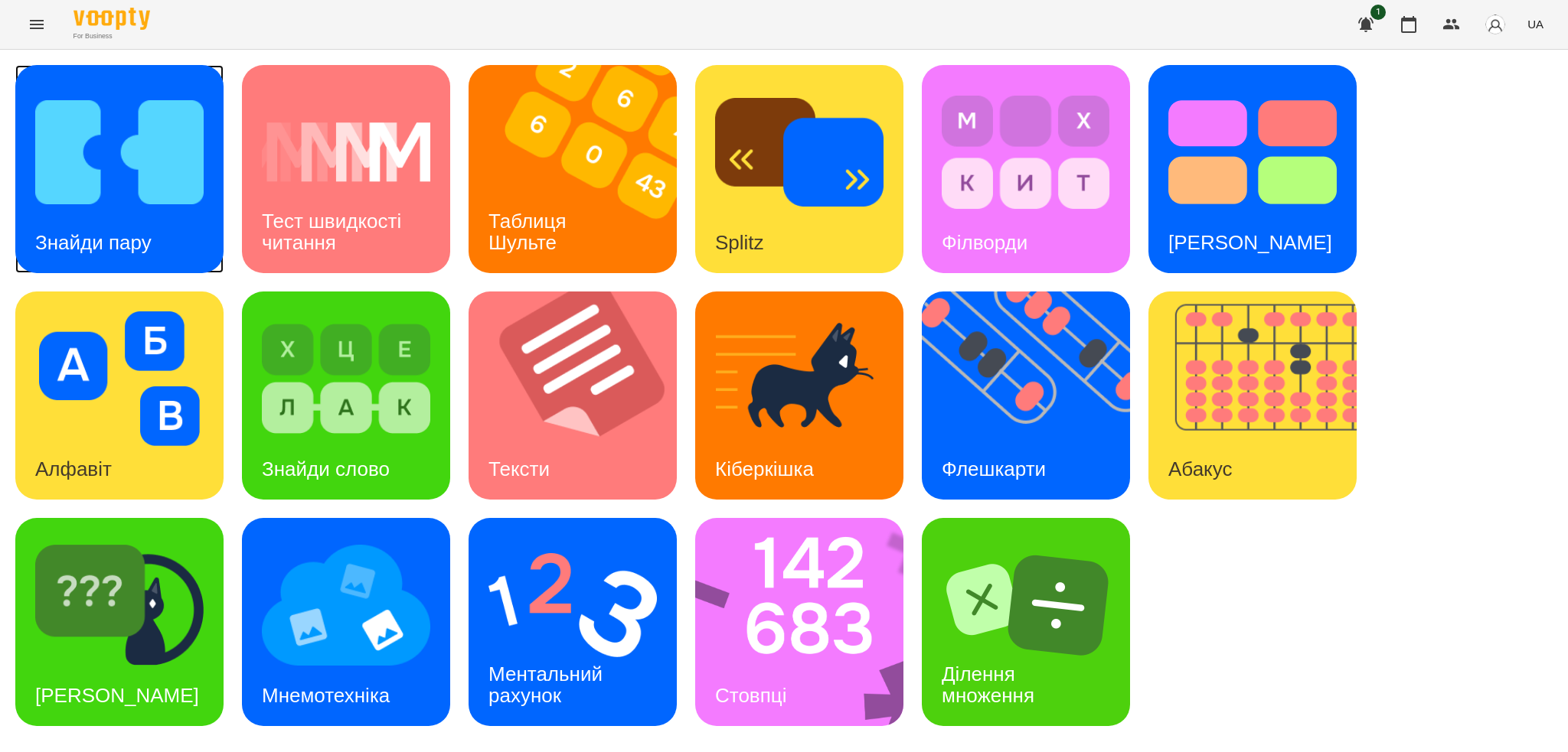
click at [181, 237] on div "Знайди пару" at bounding box center [120, 169] width 208 height 208
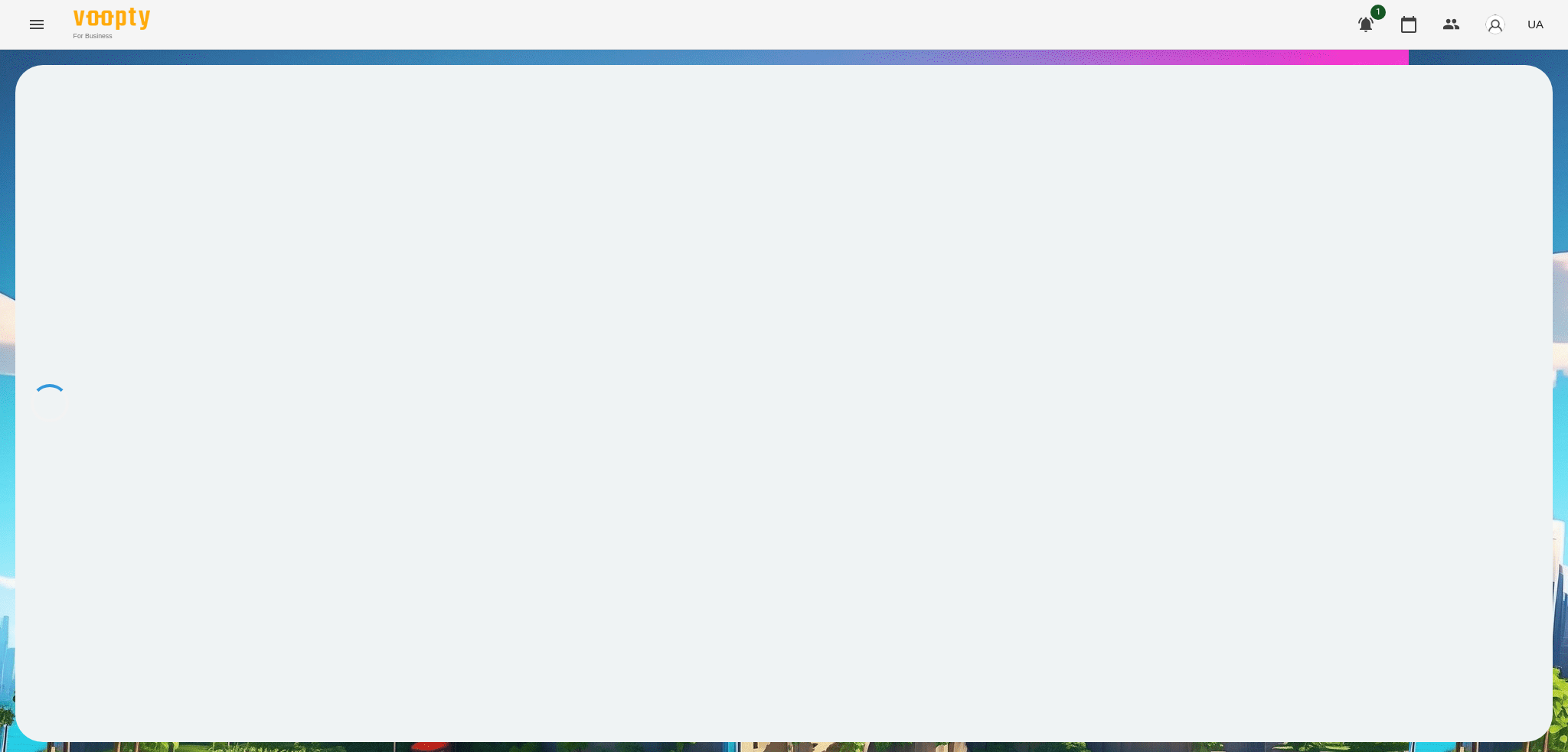
drag, startPoint x: 593, startPoint y: 683, endPoint x: 595, endPoint y: 698, distance: 15.1
click at [595, 698] on div at bounding box center [784, 403] width 1537 height 677
click at [57, 107] on icon at bounding box center [47, 102] width 19 height 19
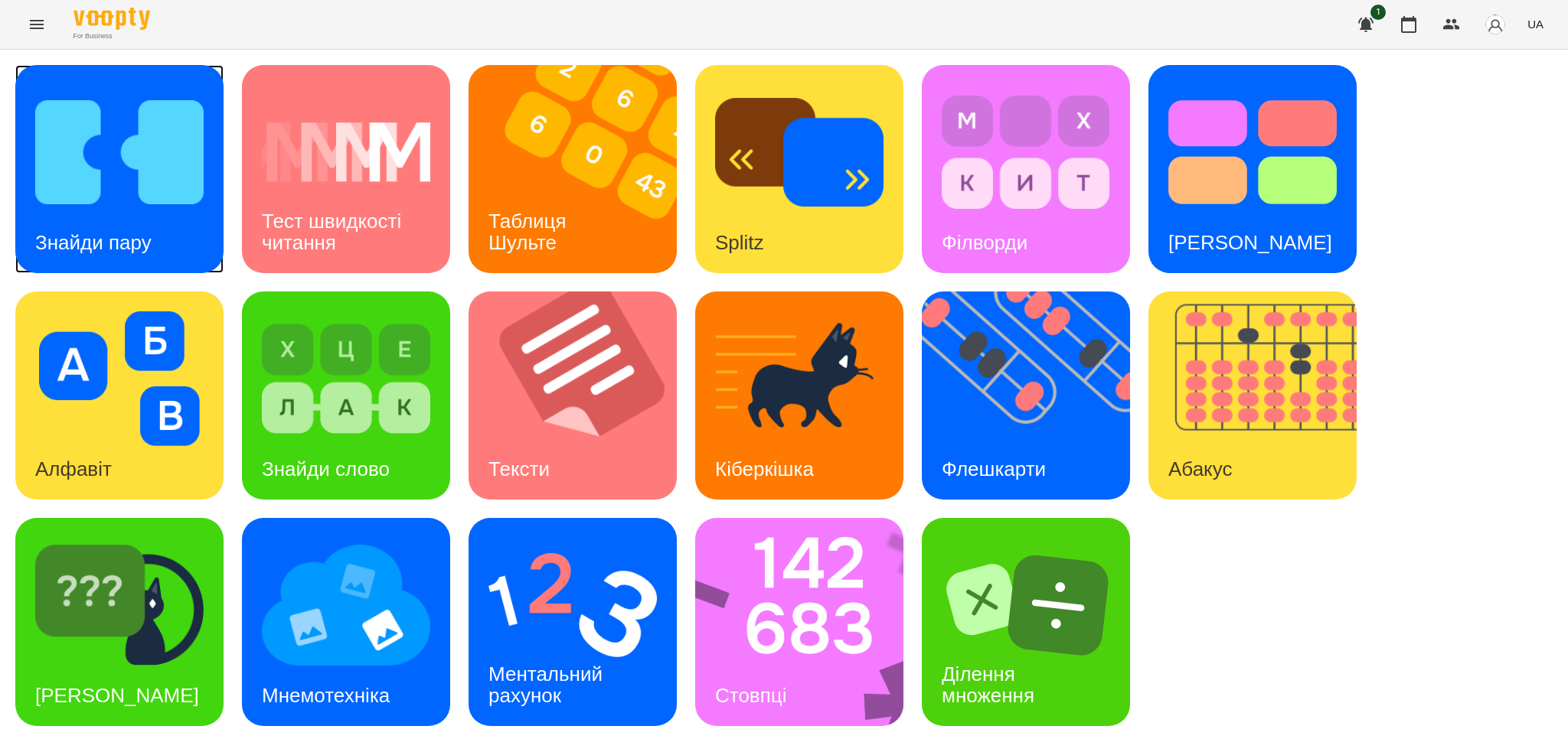
click at [136, 172] on img at bounding box center [119, 153] width 168 height 135
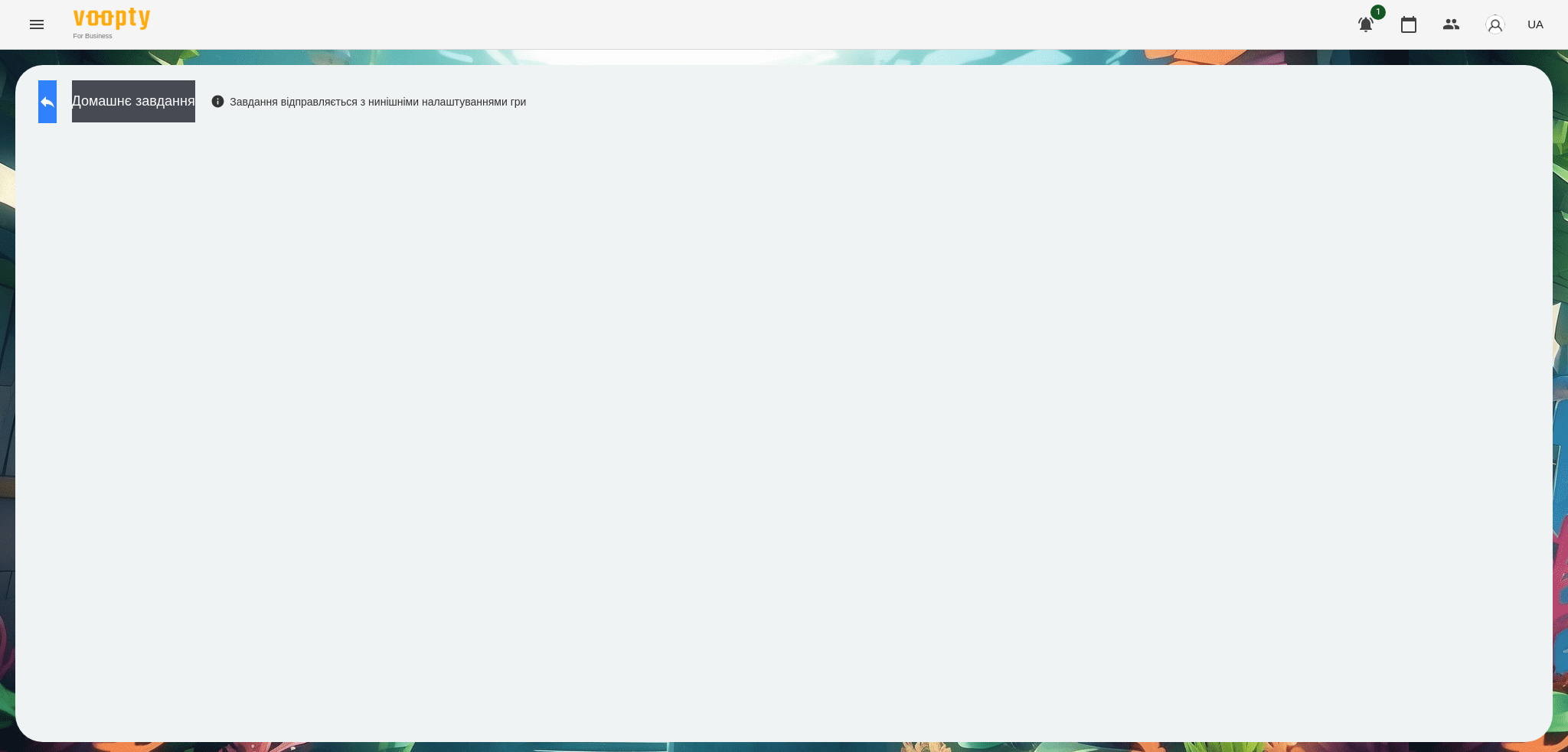
click at [54, 103] on icon at bounding box center [47, 102] width 19 height 19
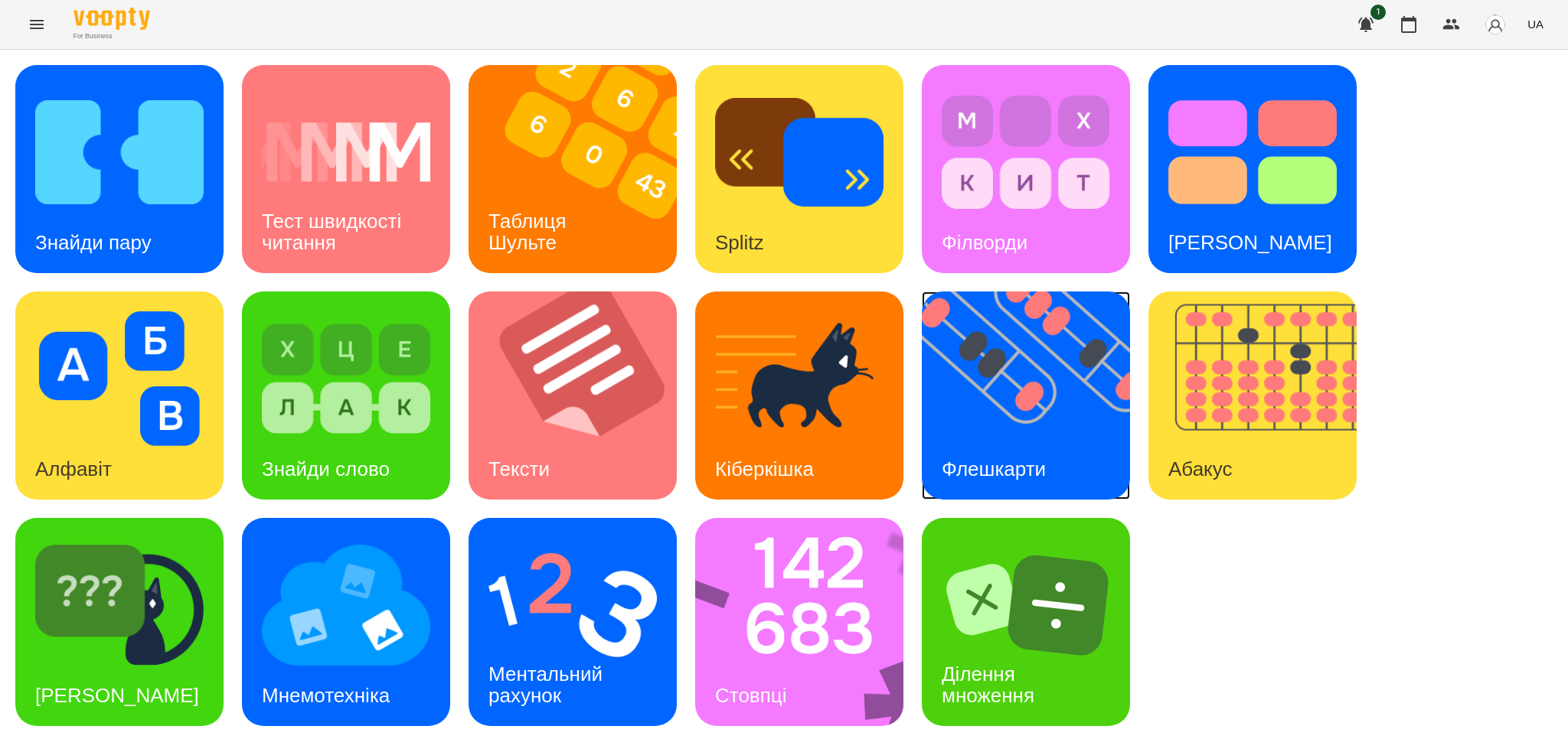
click at [982, 411] on img at bounding box center [1036, 396] width 228 height 208
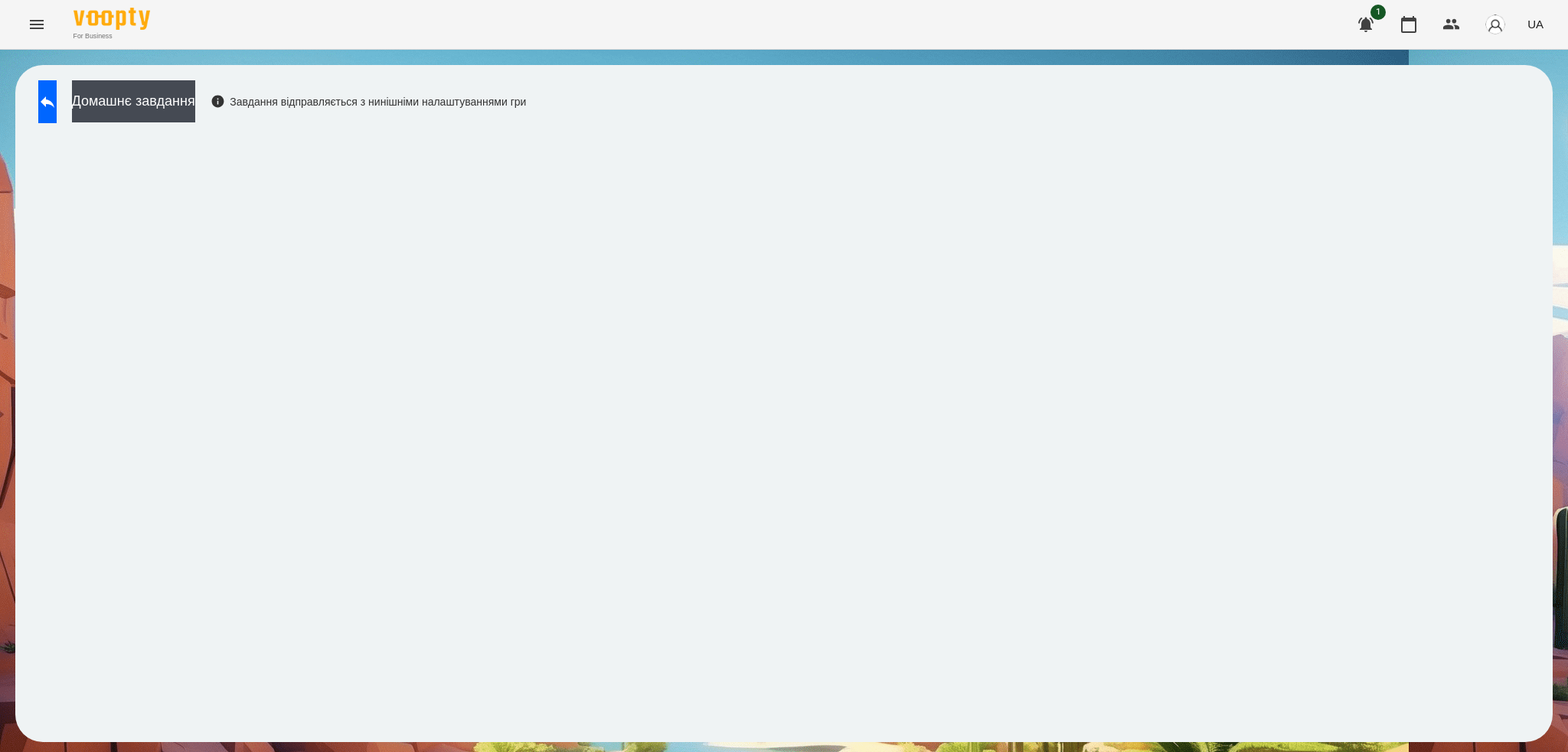
click at [697, 91] on div "Домашнє завдання Завдання відправляється з нинішніми налаштуваннями гри" at bounding box center [784, 403] width 1537 height 677
click at [57, 115] on button at bounding box center [47, 102] width 19 height 43
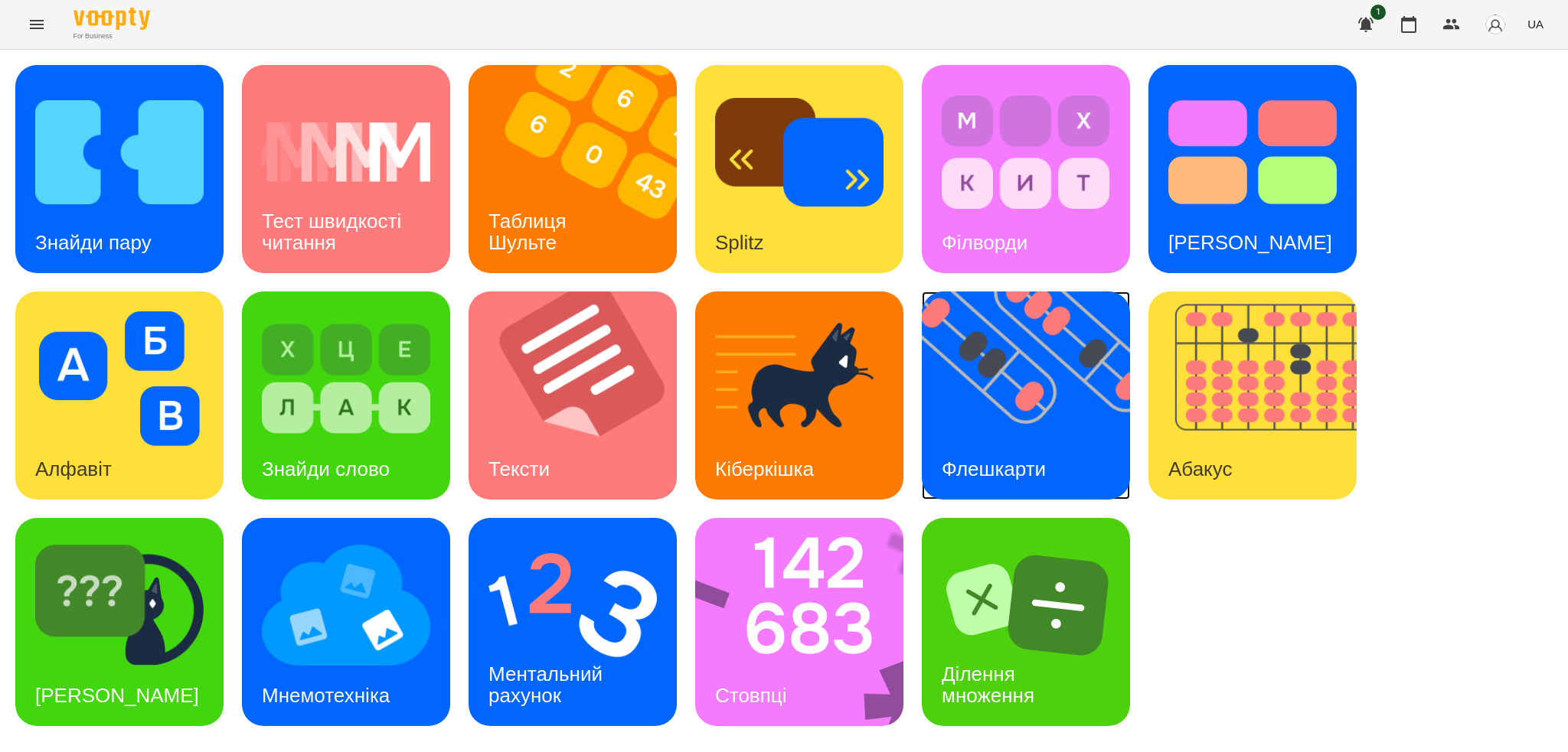
click at [942, 433] on img at bounding box center [1036, 396] width 228 height 208
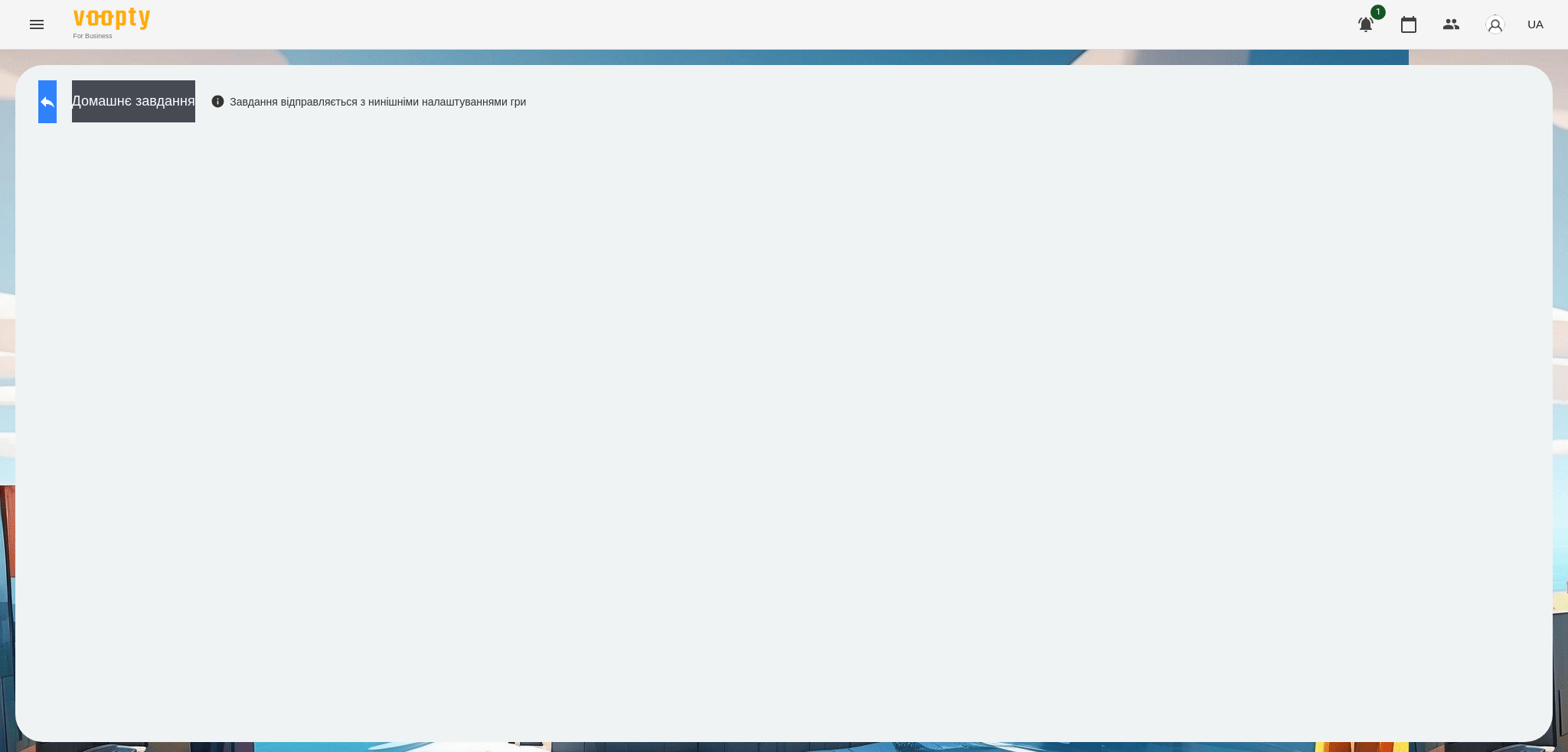
click at [54, 102] on icon at bounding box center [47, 102] width 19 height 19
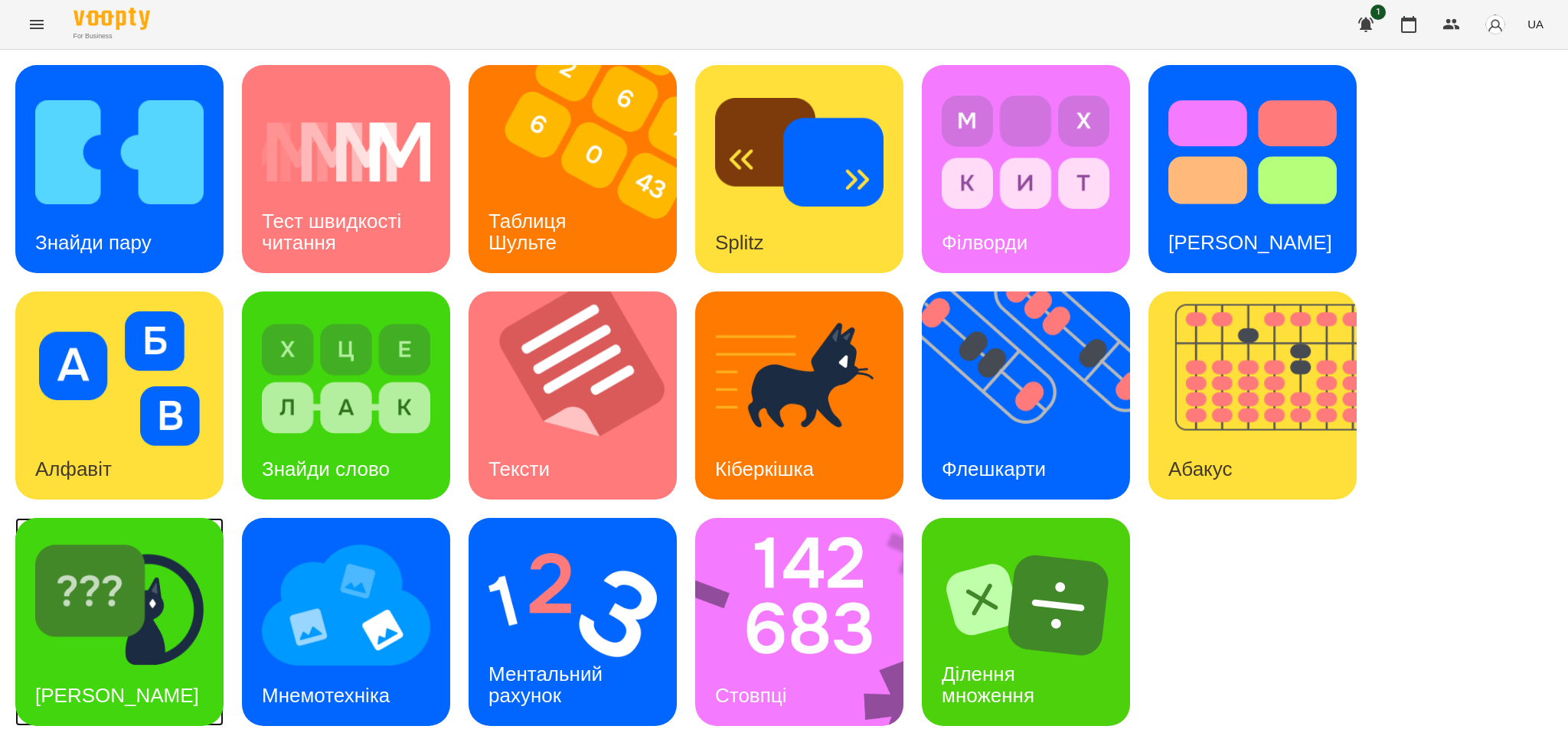
click at [172, 693] on div "Знайди Кіберкішку" at bounding box center [120, 622] width 208 height 208
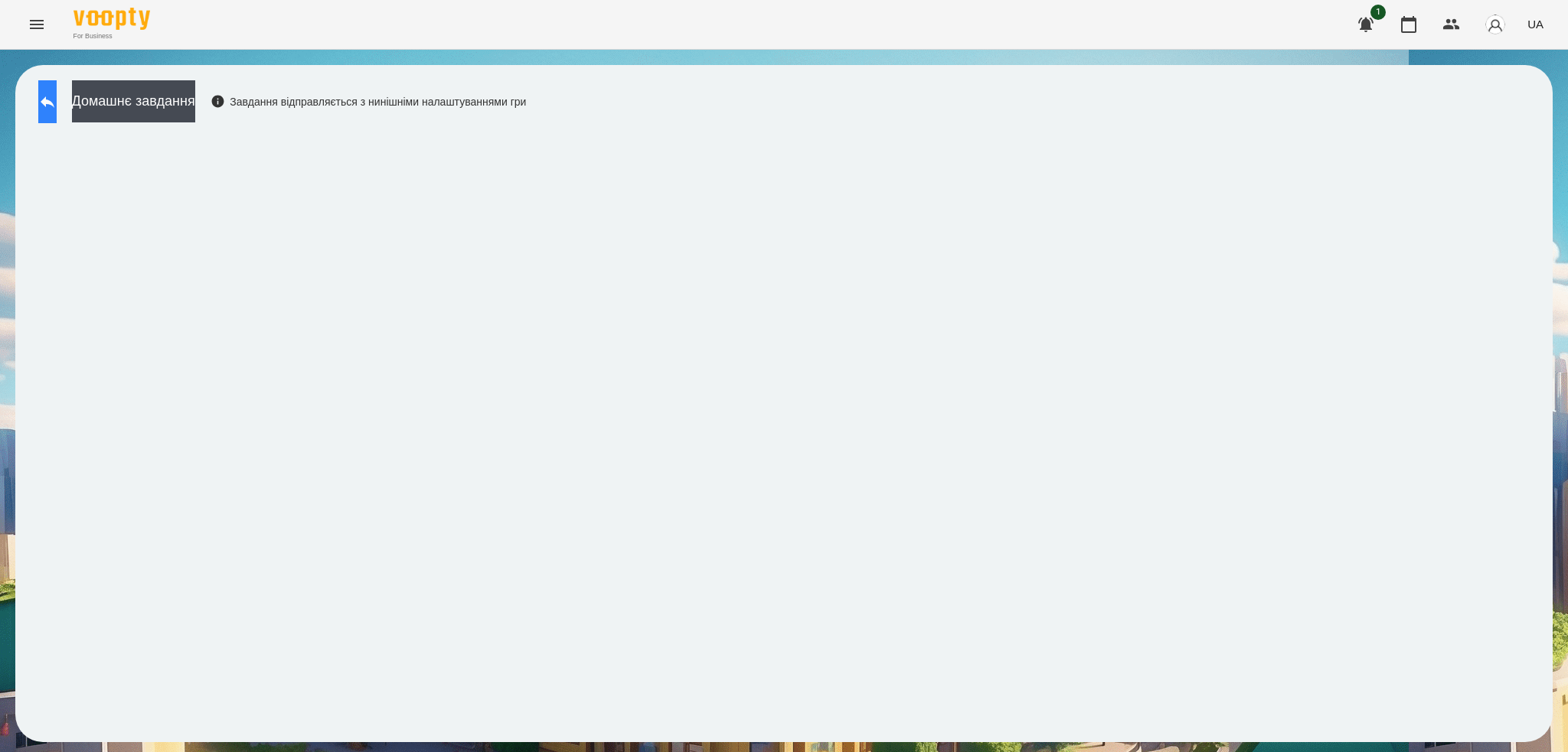
click at [55, 98] on icon at bounding box center [47, 102] width 19 height 19
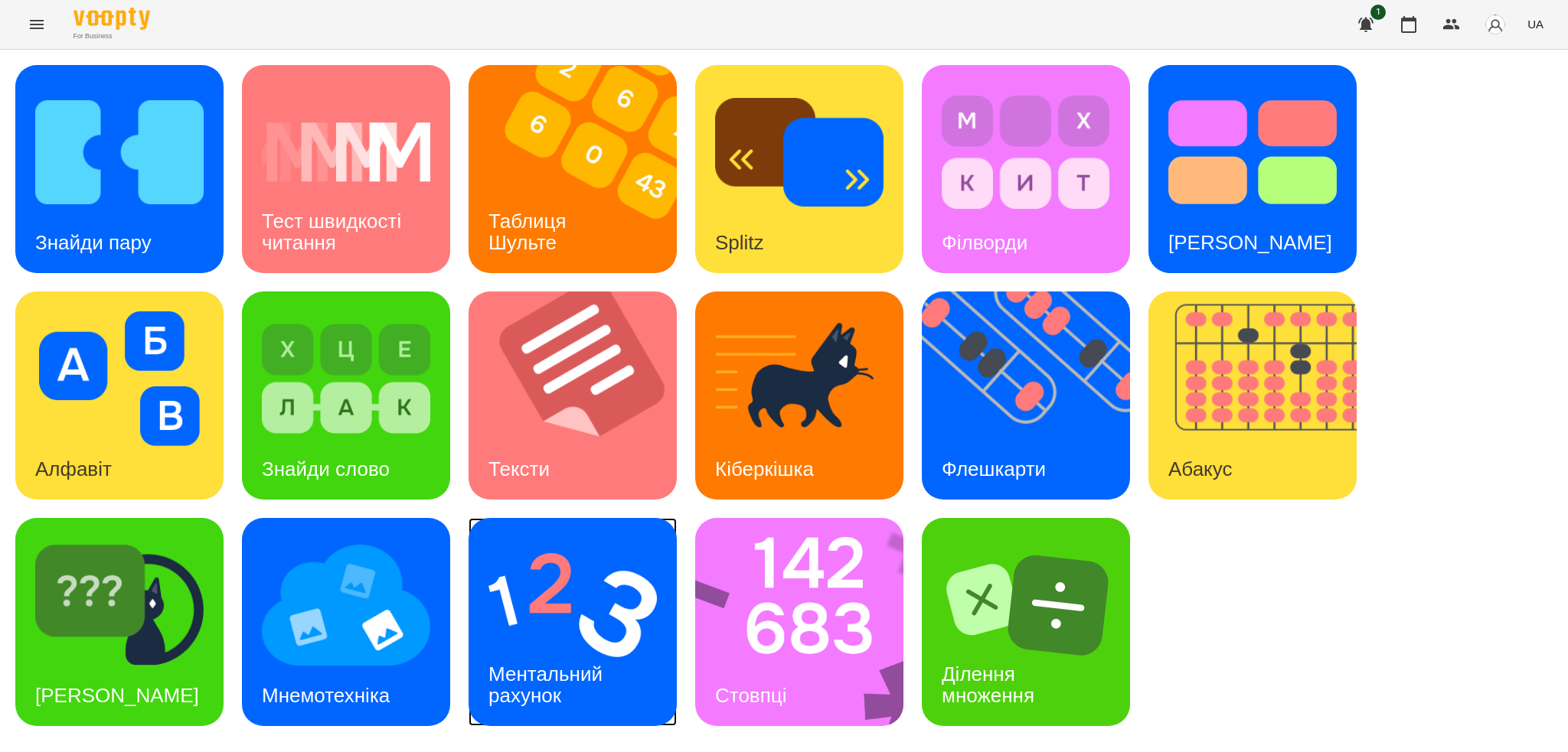
click at [556, 585] on img at bounding box center [573, 606] width 168 height 135
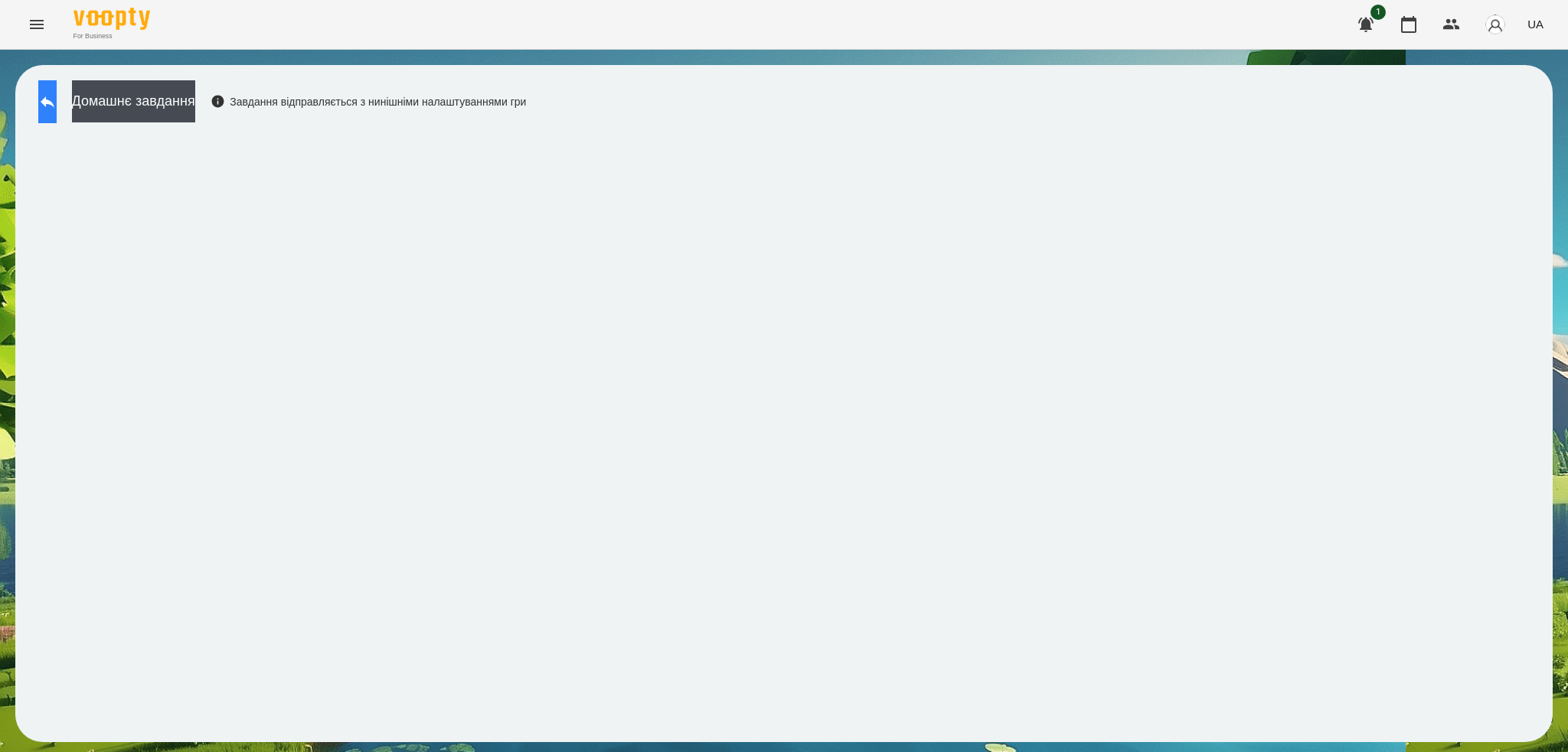
click at [57, 93] on icon at bounding box center [47, 102] width 19 height 19
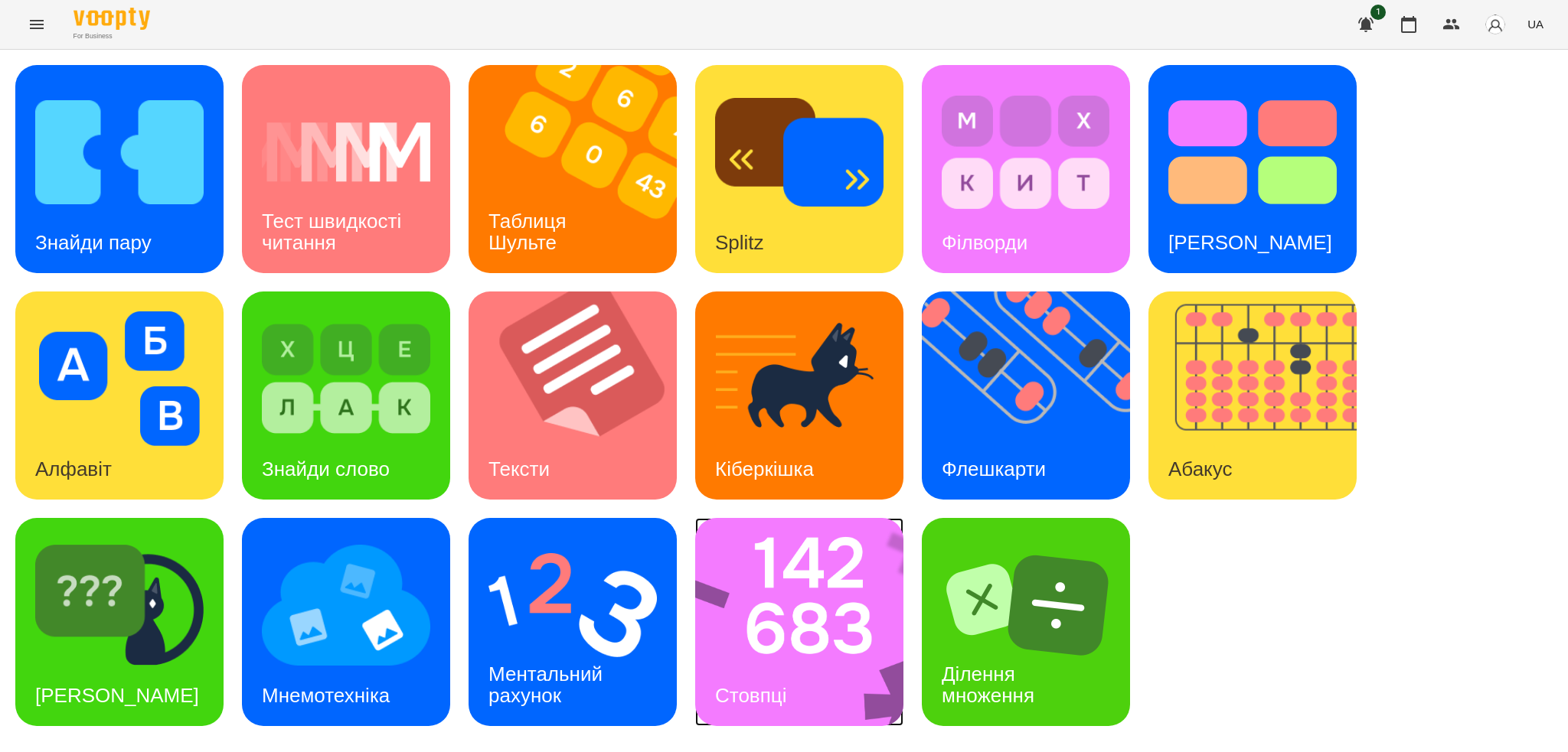
click at [777, 666] on div "Стовпці" at bounding box center [751, 696] width 111 height 60
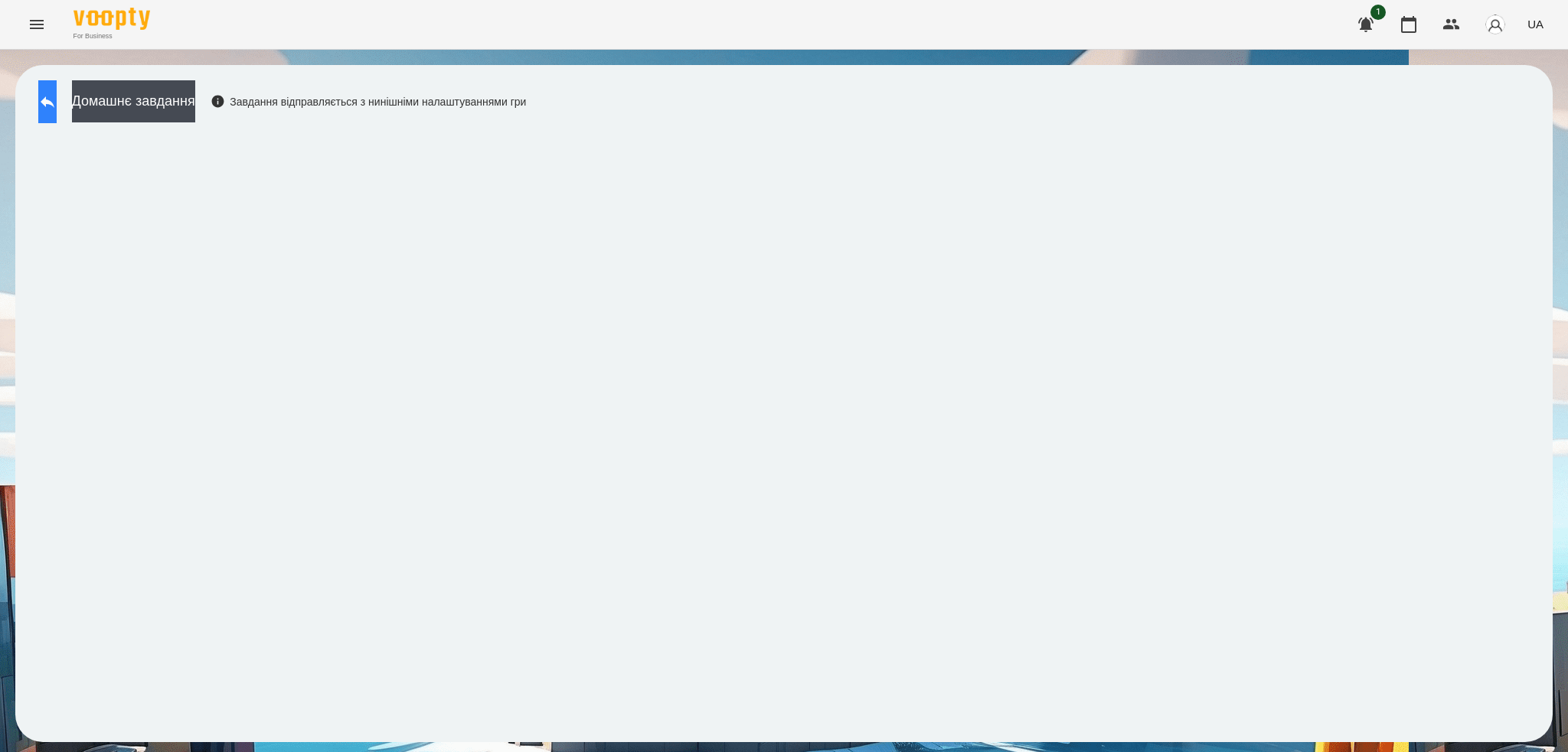
click at [57, 98] on icon at bounding box center [47, 102] width 19 height 19
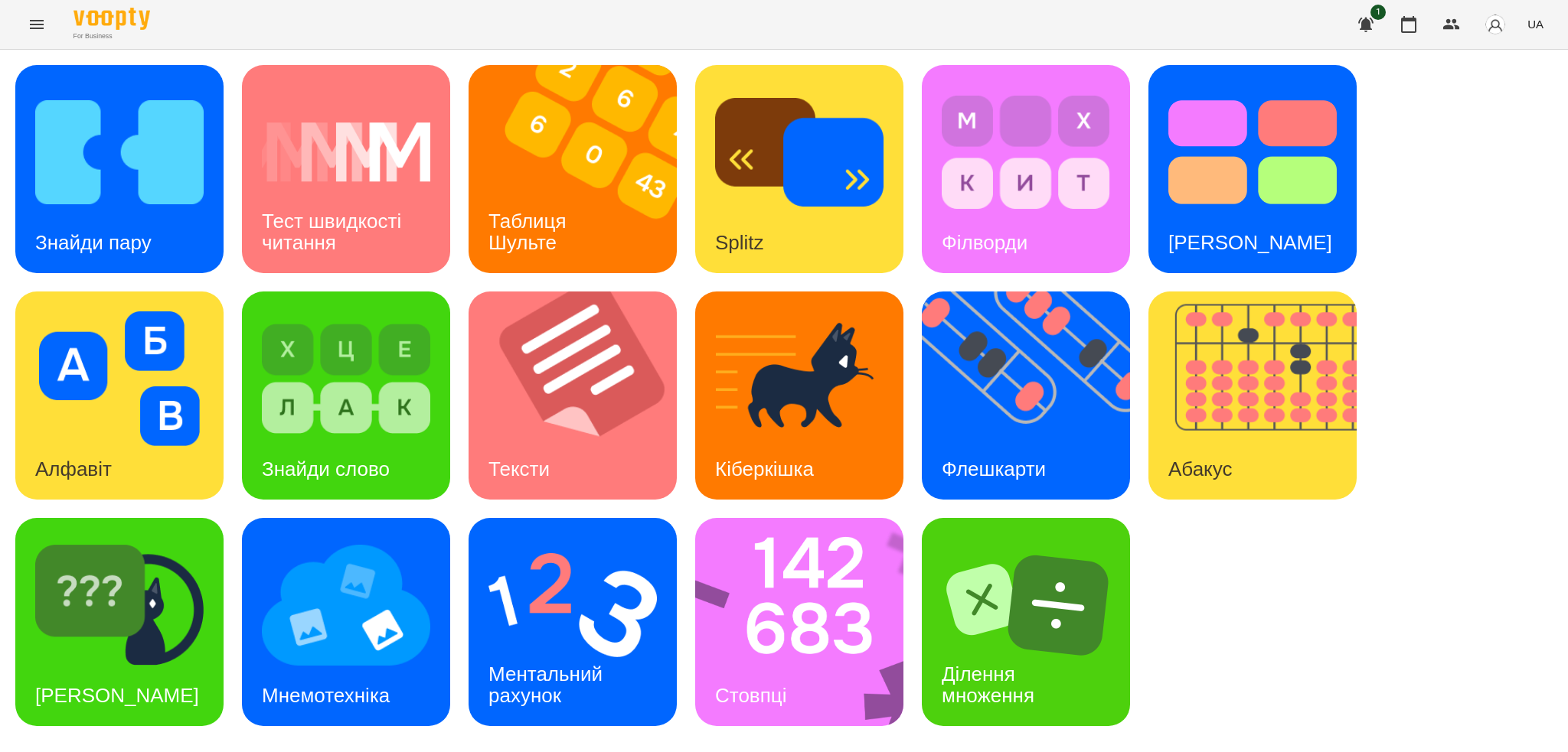
click at [1533, 31] on span "UA" at bounding box center [1535, 24] width 16 height 16
click at [1503, 122] on div "Русский" at bounding box center [1507, 114] width 78 height 28
click at [41, 22] on icon "Menu" at bounding box center [37, 24] width 19 height 19
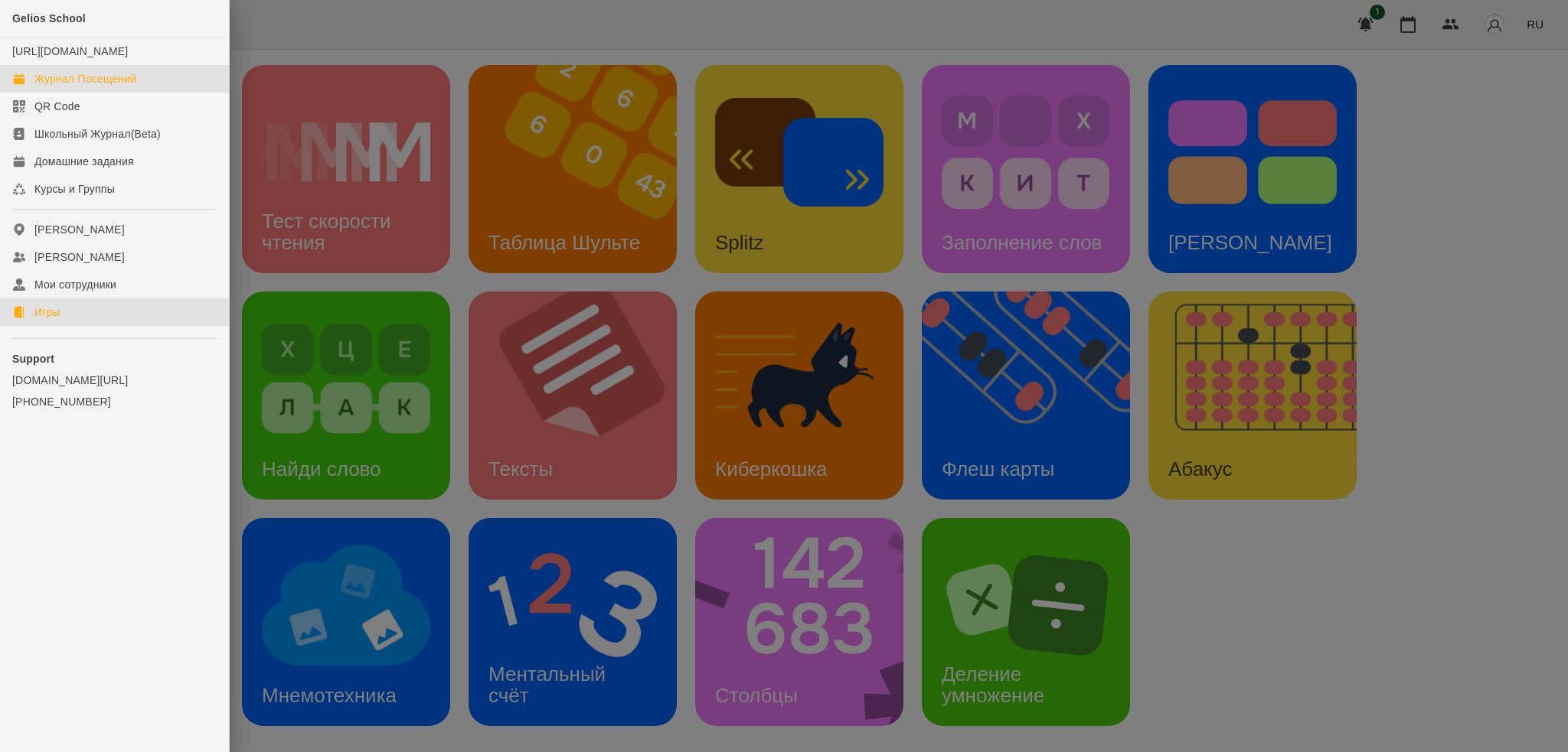
click at [145, 93] on link "Журнал Посещений" at bounding box center [114, 79] width 229 height 28
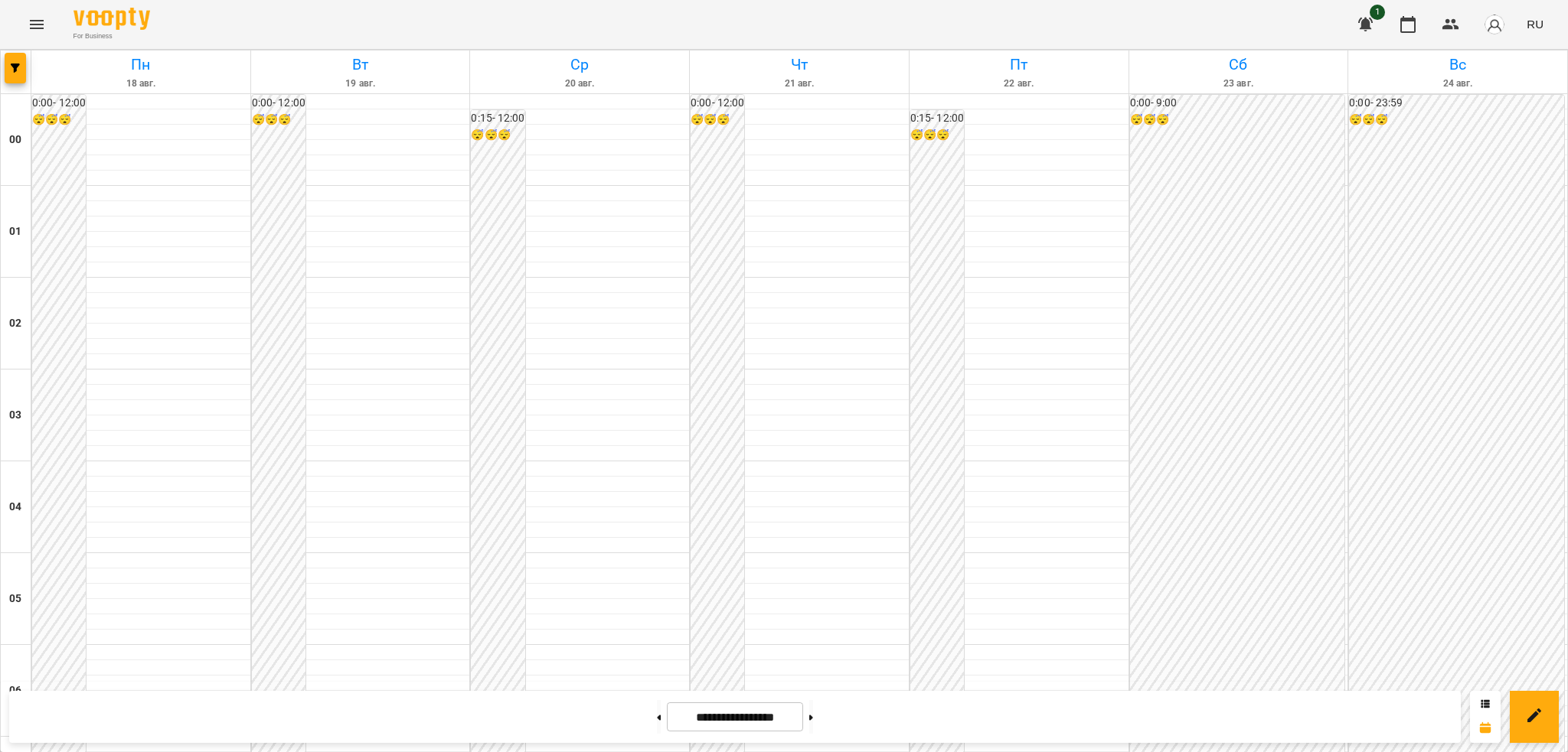
scroll to position [953, 0]
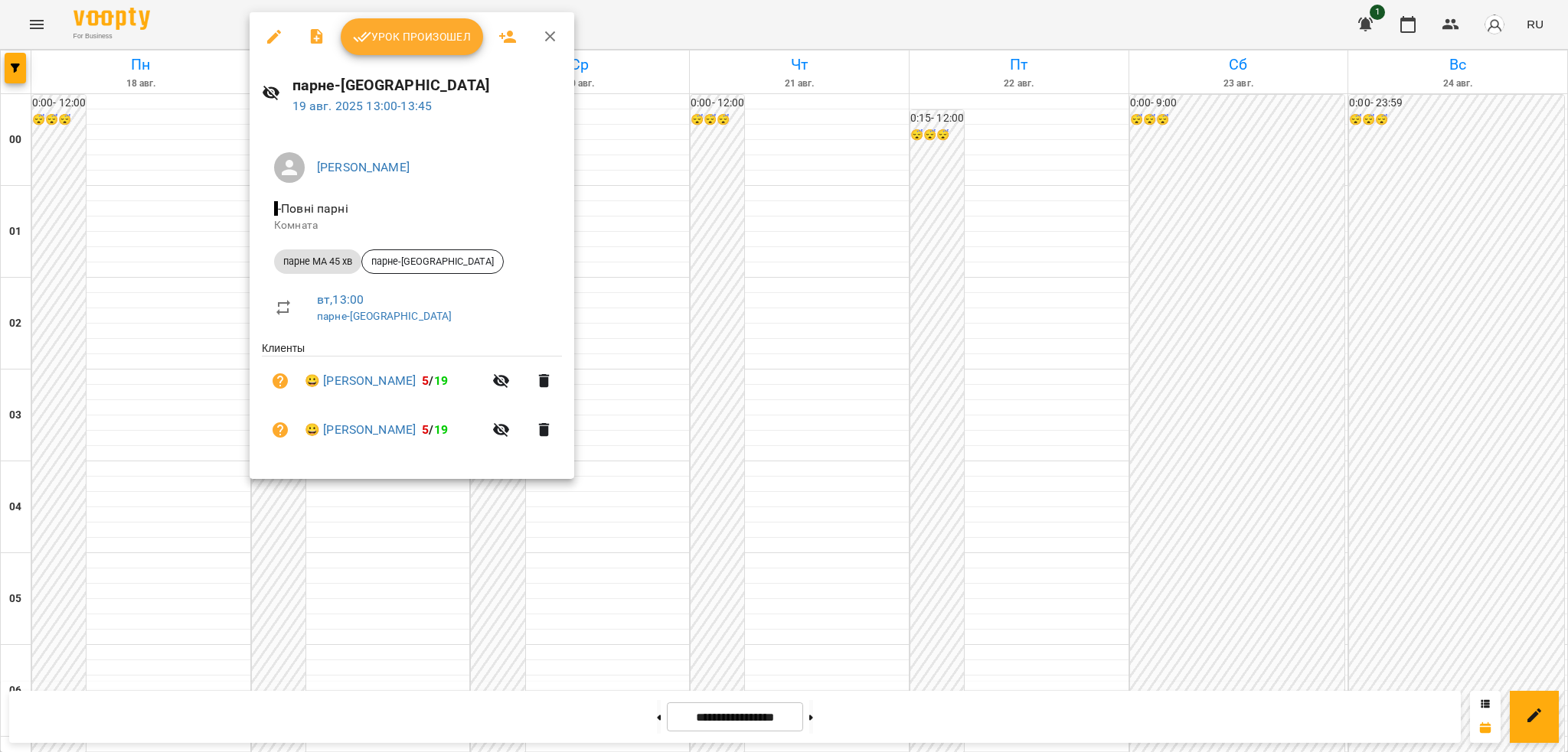
click at [272, 34] on icon "button" at bounding box center [274, 37] width 19 height 19
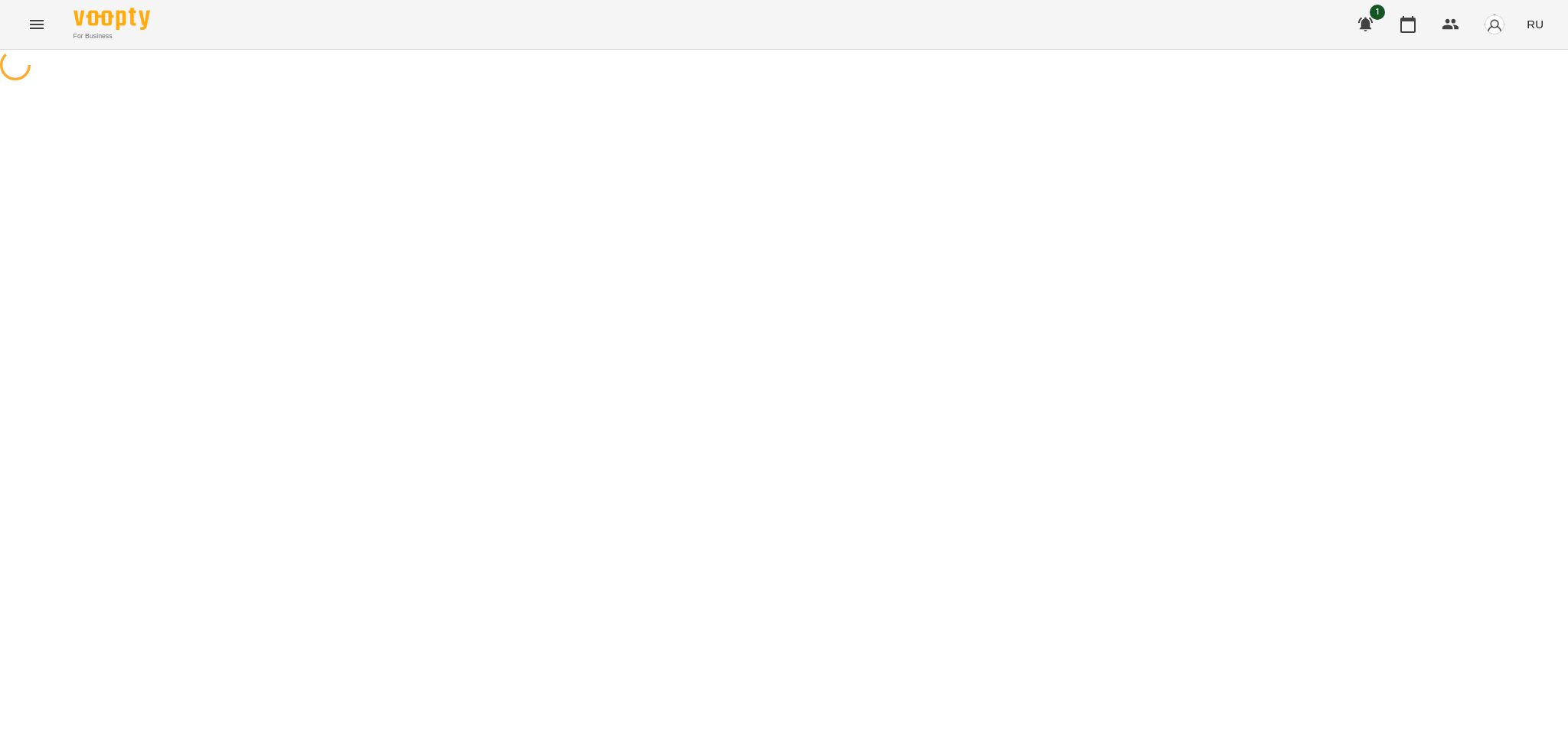
select select "**********"
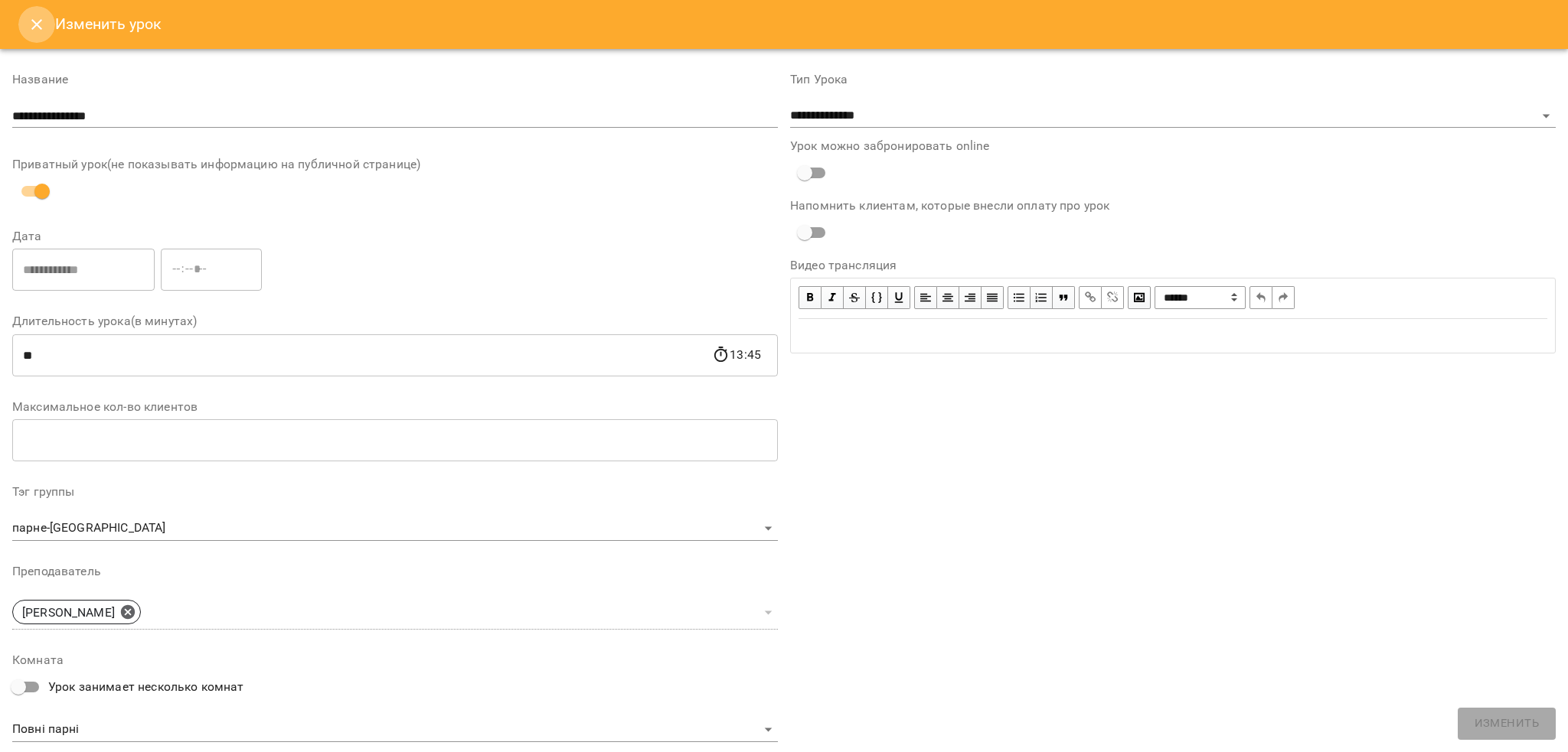
click at [37, 27] on icon "Close" at bounding box center [37, 24] width 19 height 19
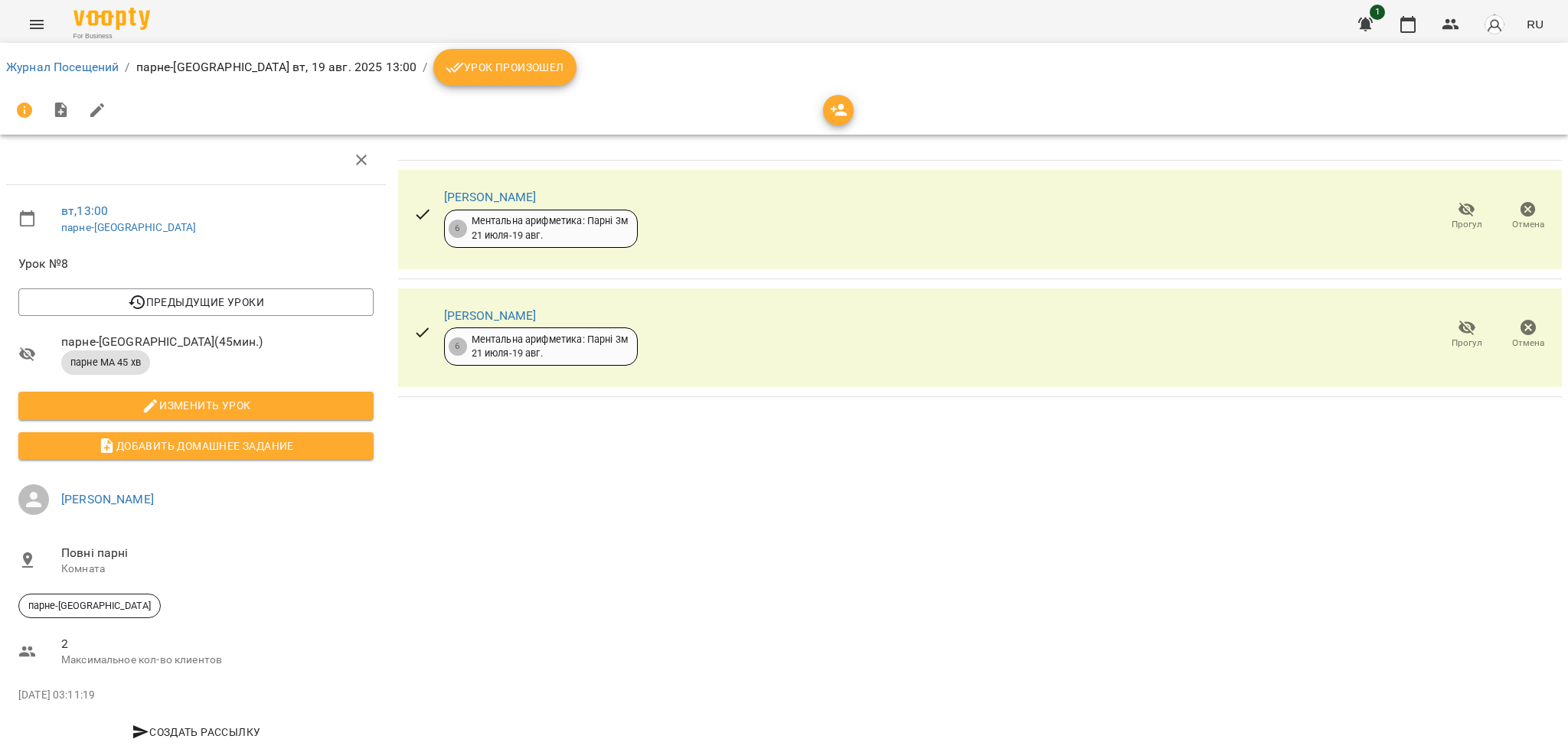
click at [455, 63] on span "Урок произошел" at bounding box center [504, 67] width 118 height 19
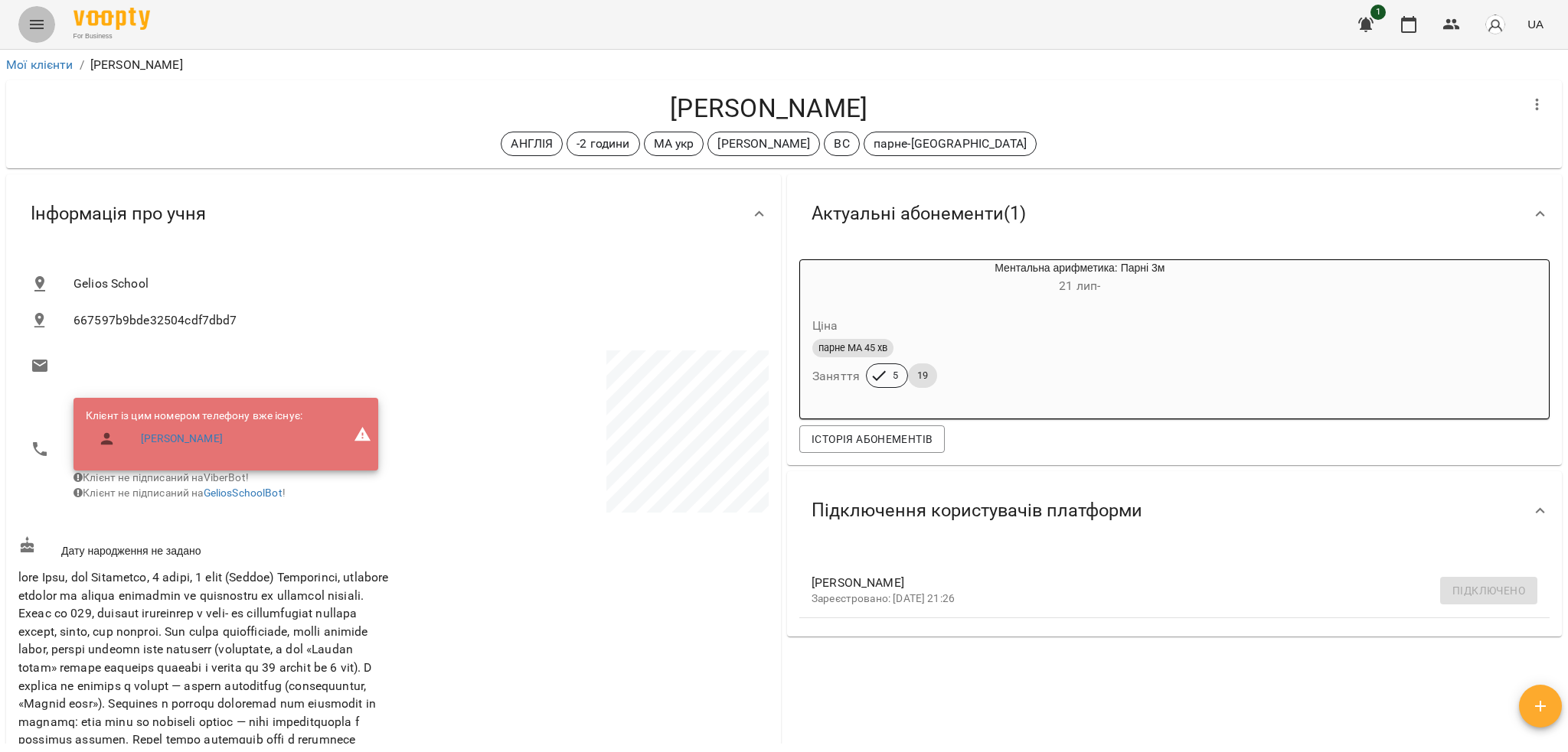
click at [46, 28] on button "Menu" at bounding box center [37, 24] width 37 height 37
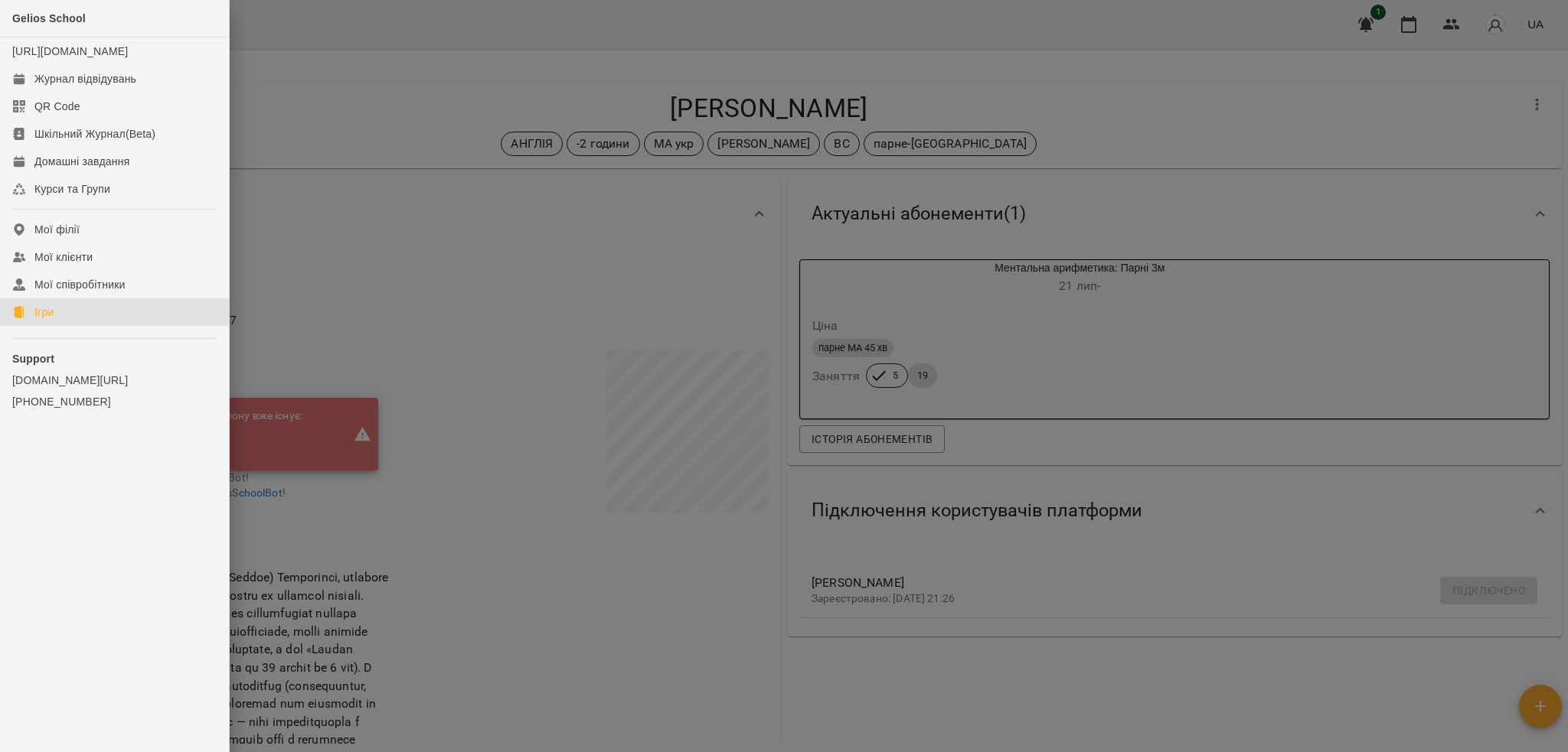
click at [40, 319] on link "Ігри" at bounding box center [114, 312] width 229 height 28
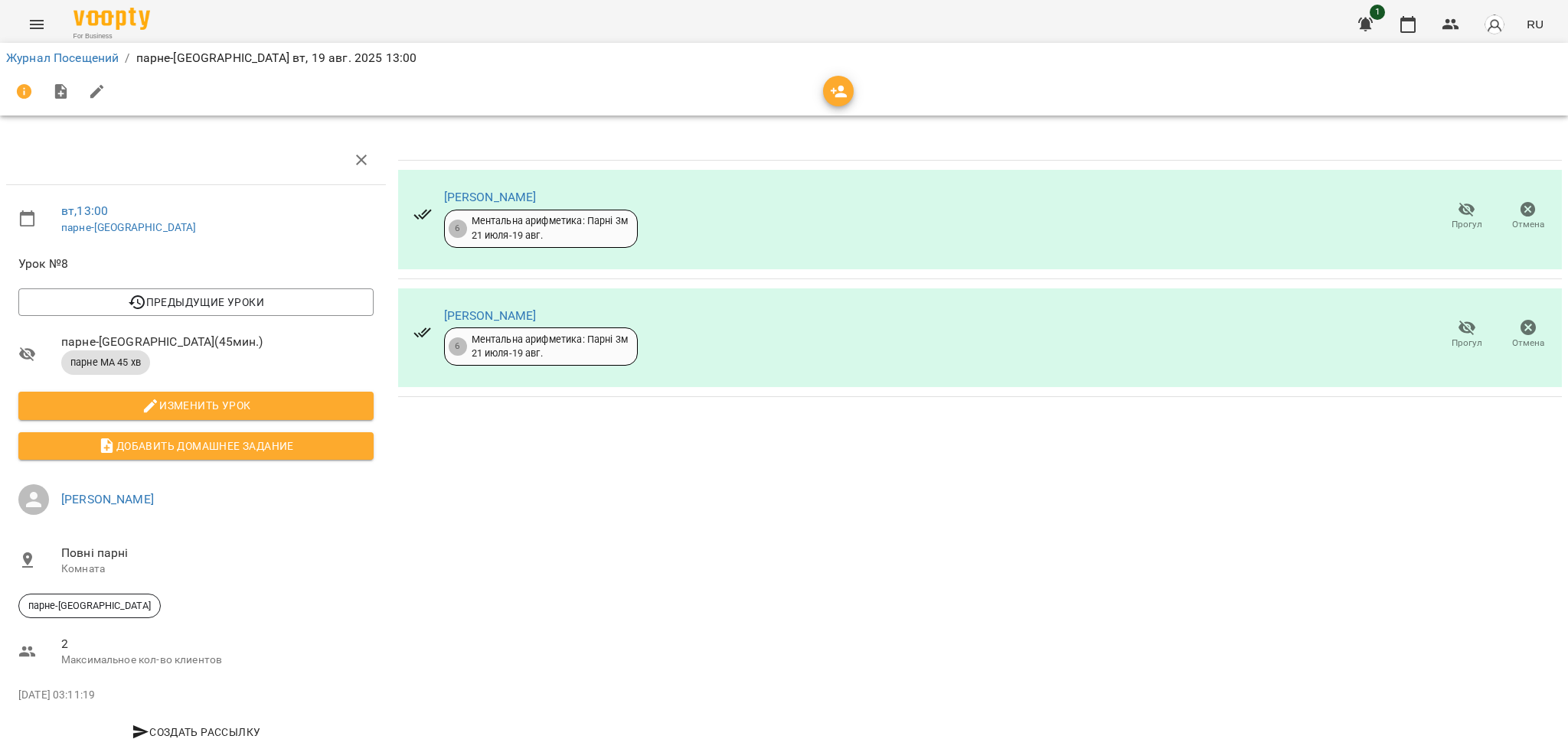
click at [41, 15] on icon "Menu" at bounding box center [37, 24] width 19 height 19
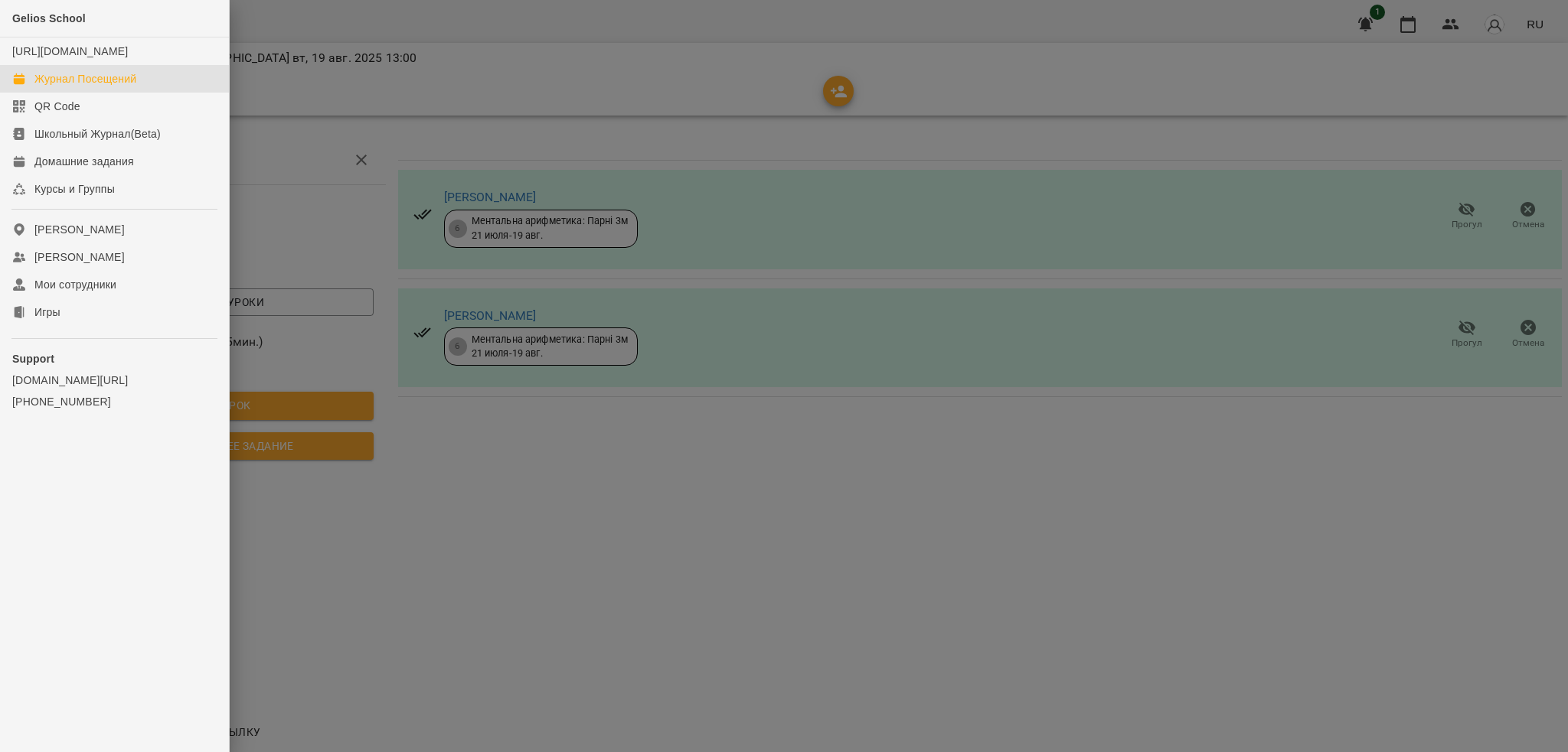
click at [98, 86] on div "Журнал Посещений" at bounding box center [85, 79] width 102 height 15
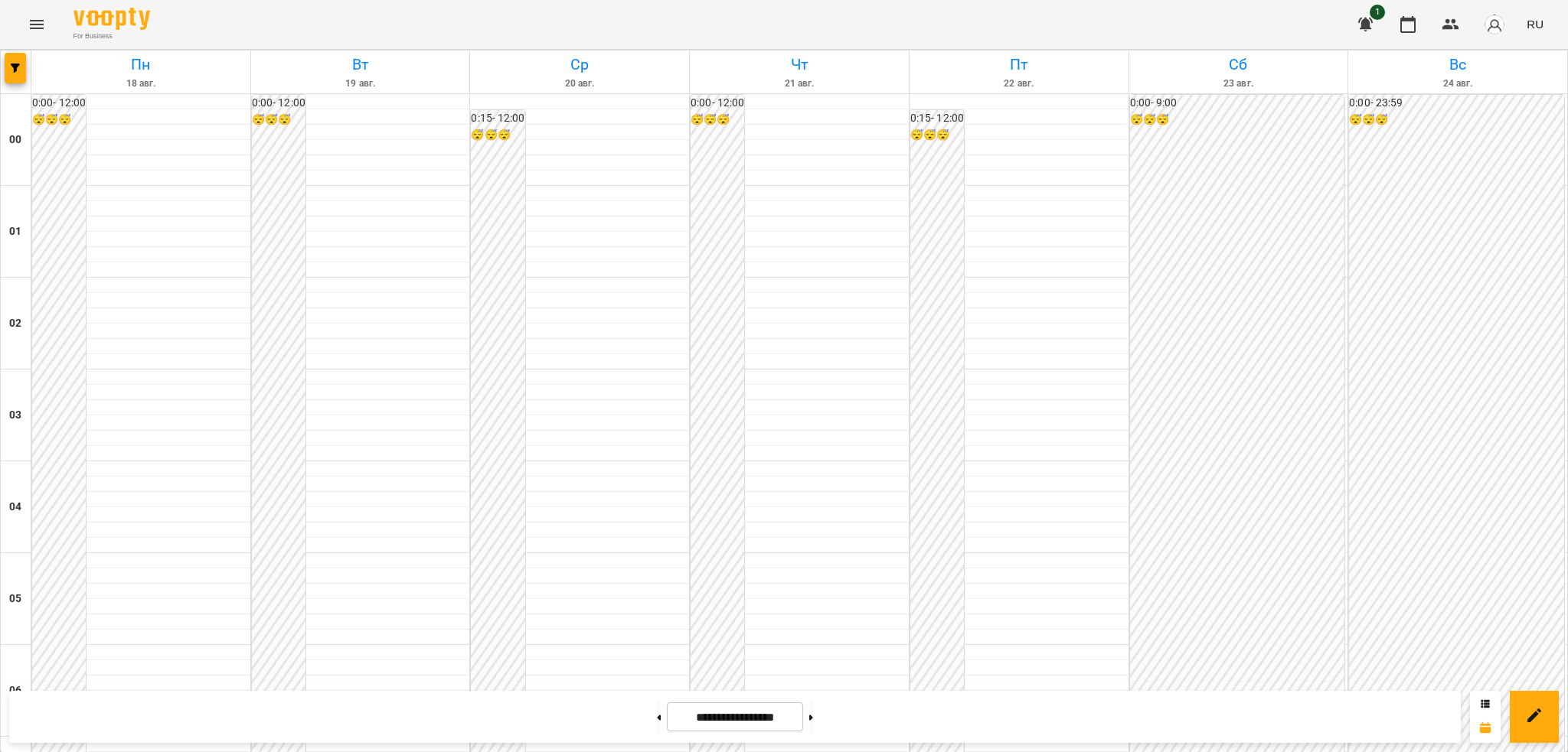
scroll to position [913, 0]
